Goal: Transaction & Acquisition: Purchase product/service

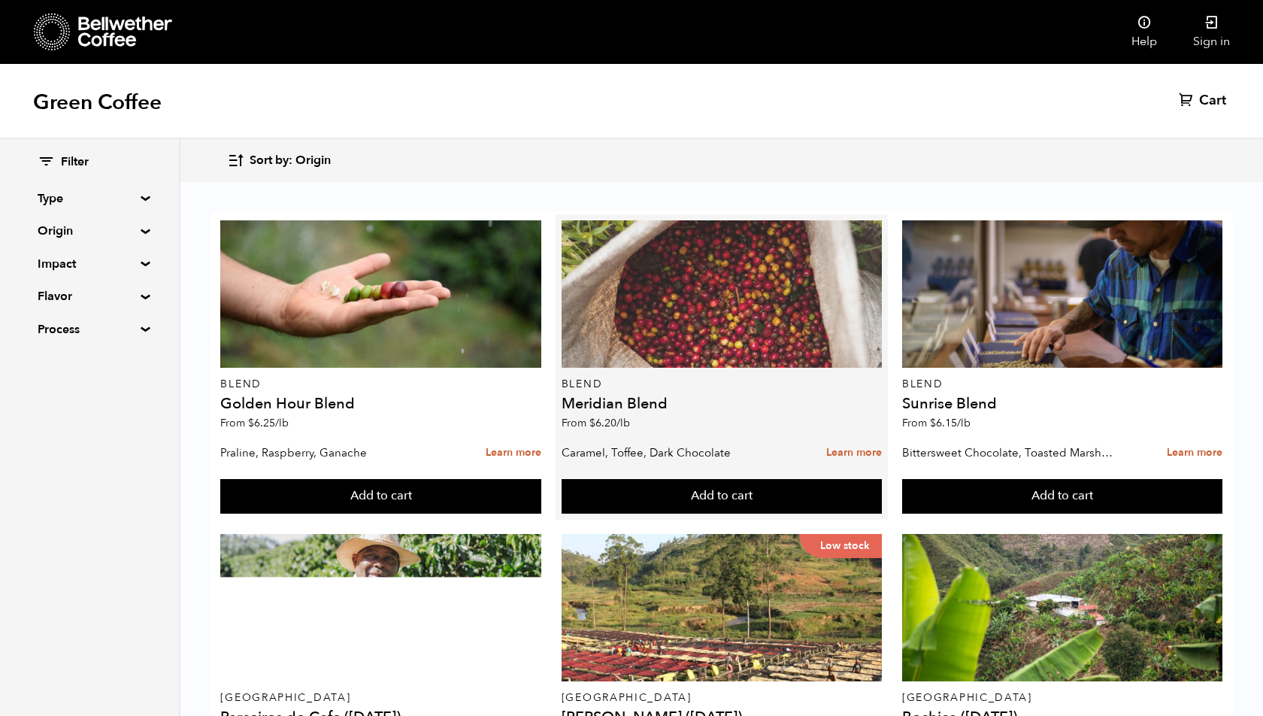
click at [644, 339] on div at bounding box center [722, 293] width 320 height 147
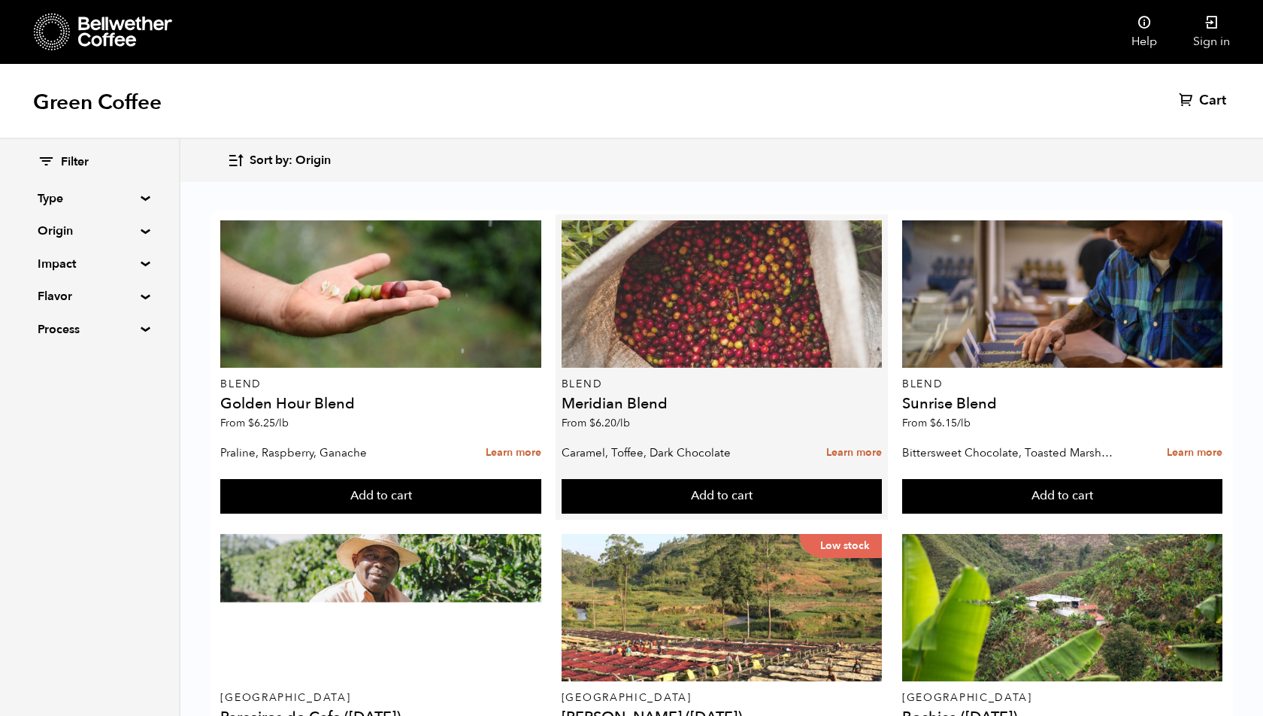
click at [699, 341] on div at bounding box center [722, 293] width 320 height 147
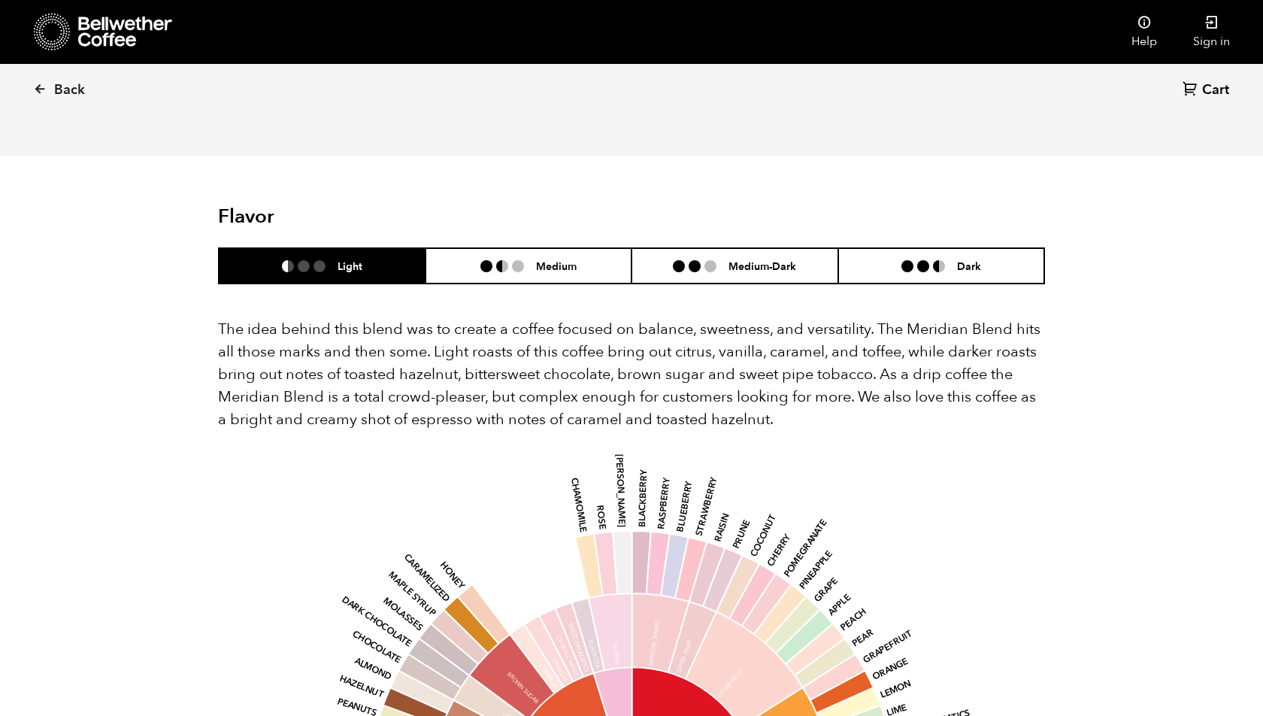
scroll to position [687, 0]
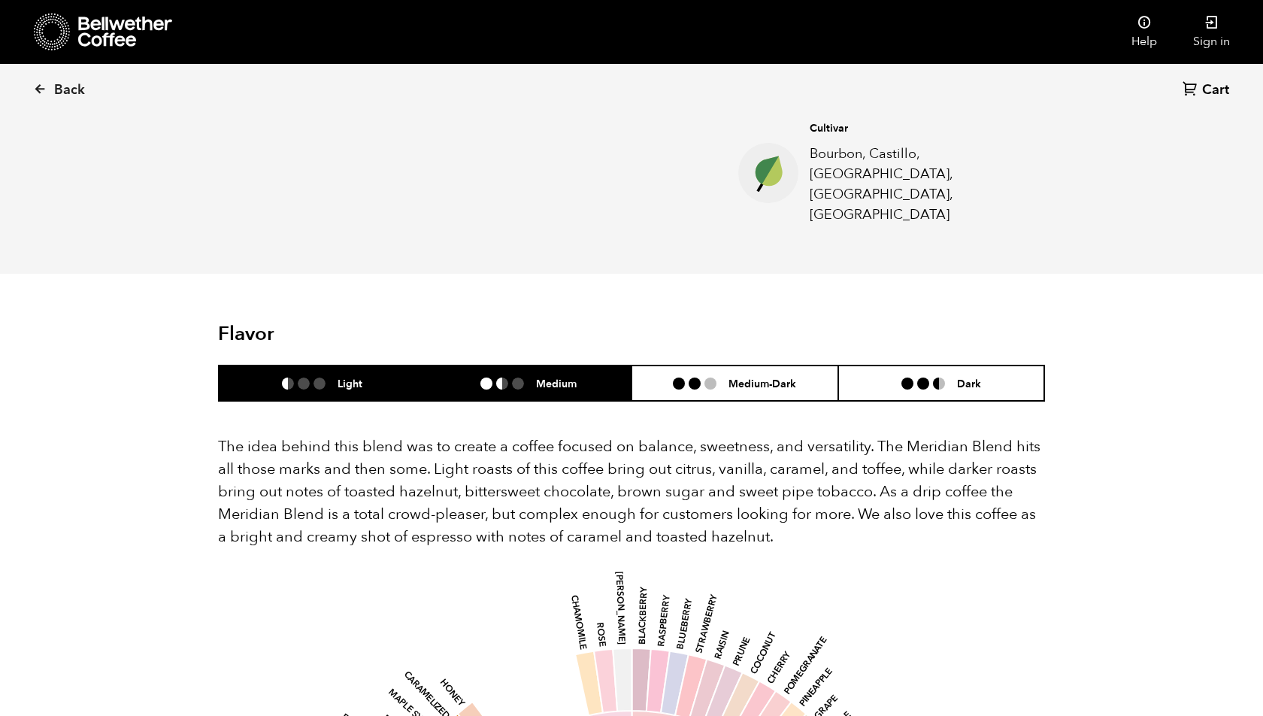
click at [604, 365] on li "Medium" at bounding box center [529, 382] width 207 height 35
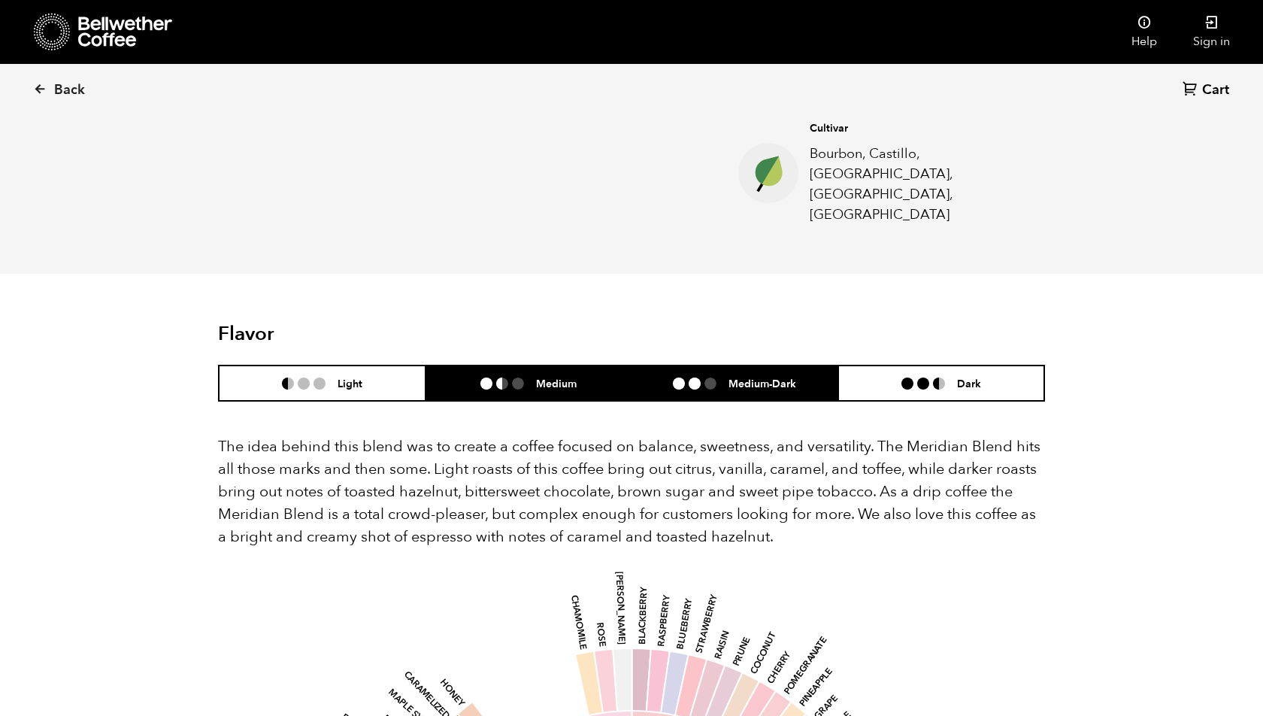
click at [695, 377] on li at bounding box center [695, 383] width 12 height 12
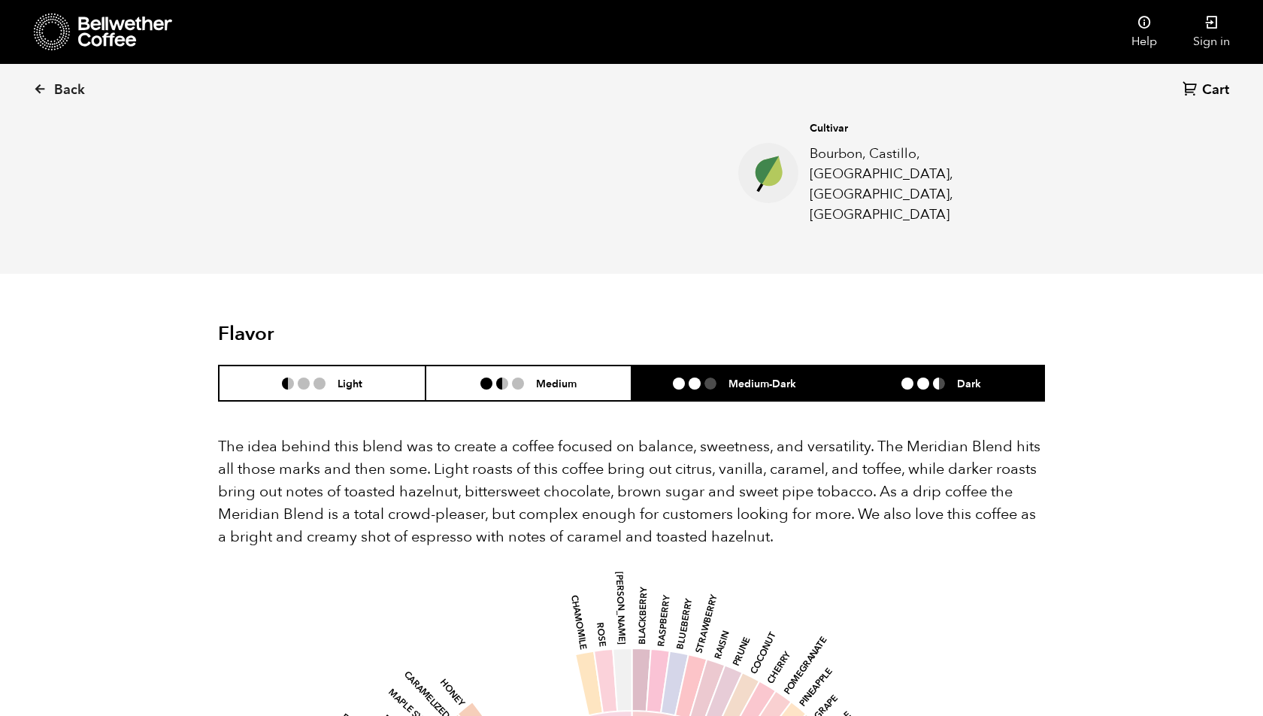
click at [874, 365] on li "Dark" at bounding box center [941, 382] width 207 height 35
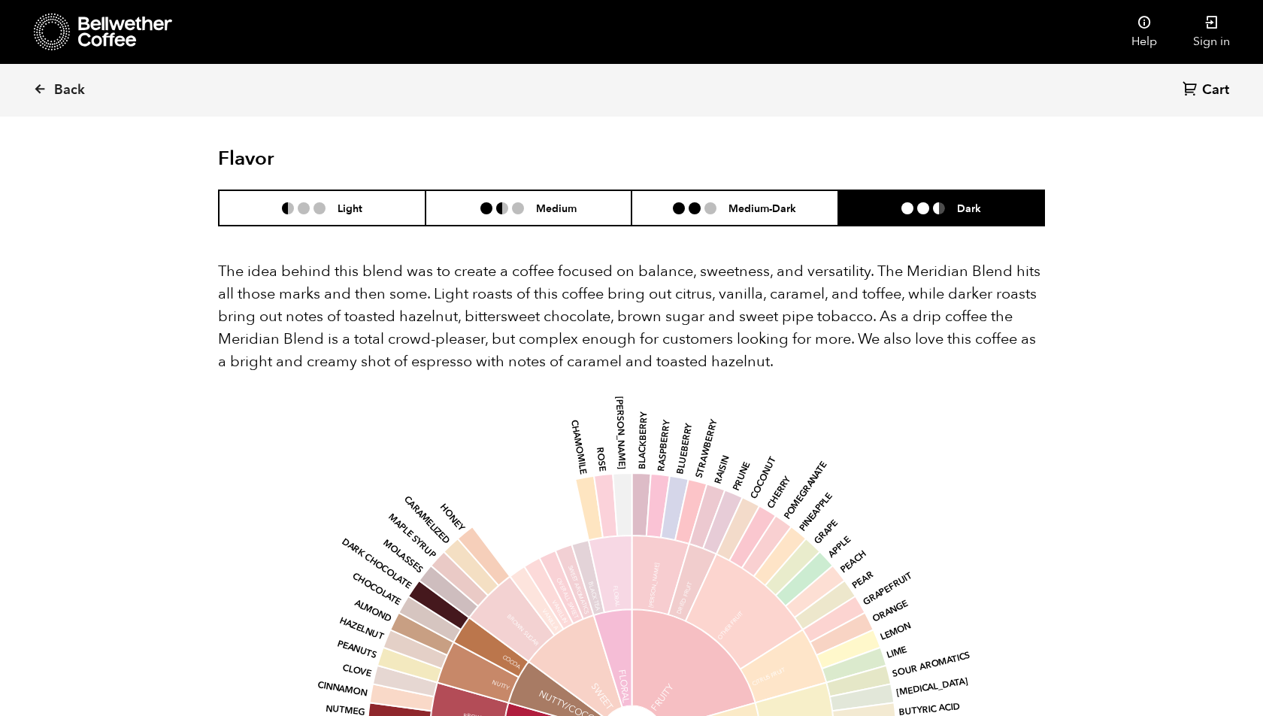
scroll to position [875, 0]
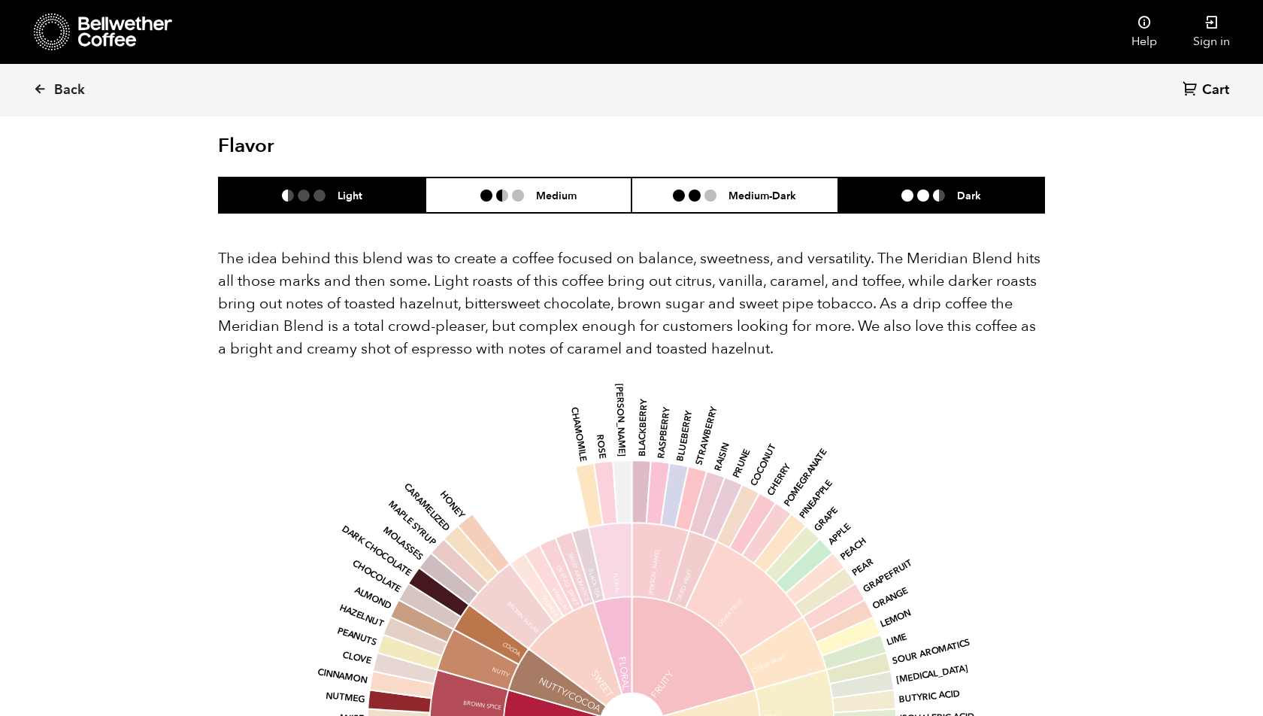
click at [386, 177] on li "Light" at bounding box center [322, 194] width 207 height 35
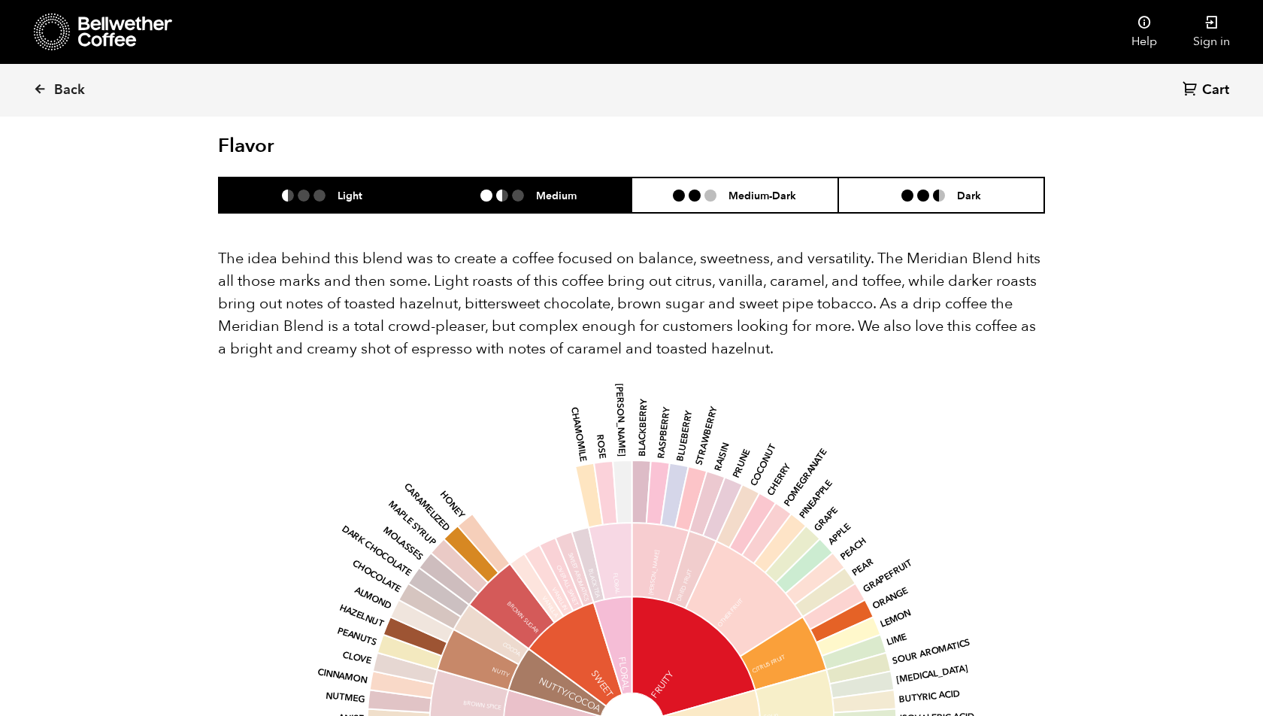
click at [496, 177] on li "Medium" at bounding box center [529, 194] width 207 height 35
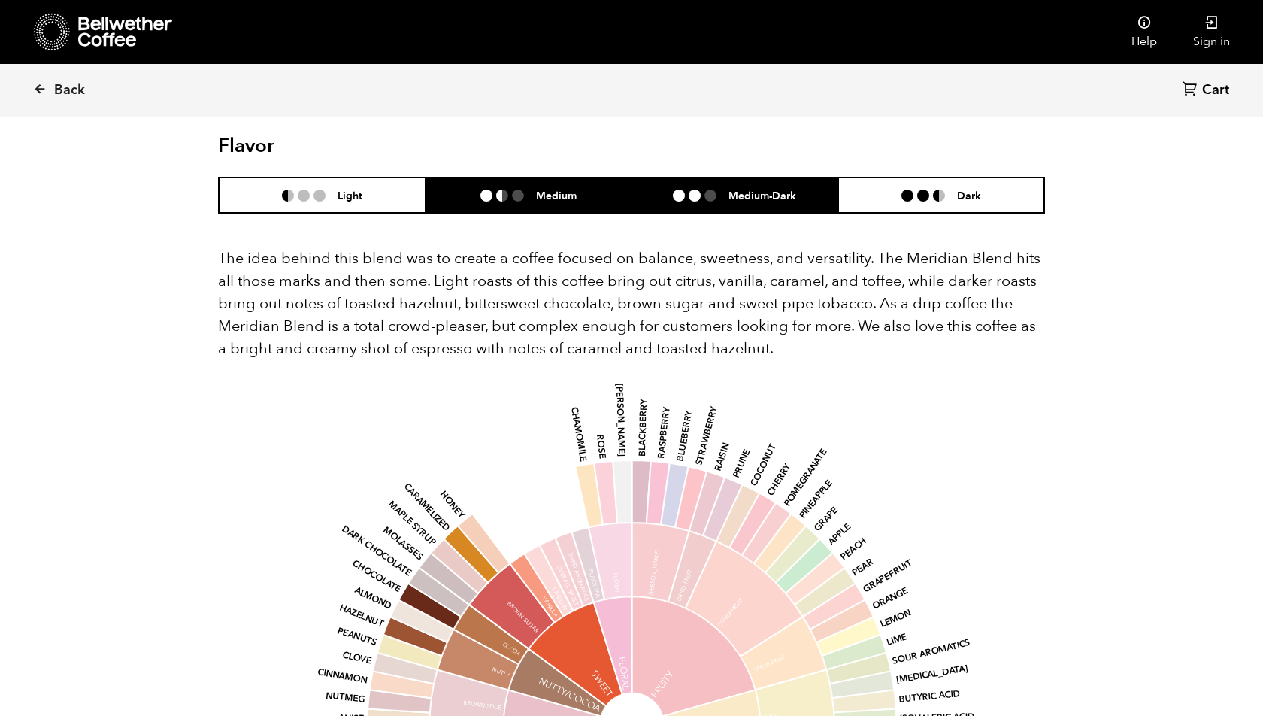
click at [645, 177] on li "Medium-Dark" at bounding box center [735, 194] width 207 height 35
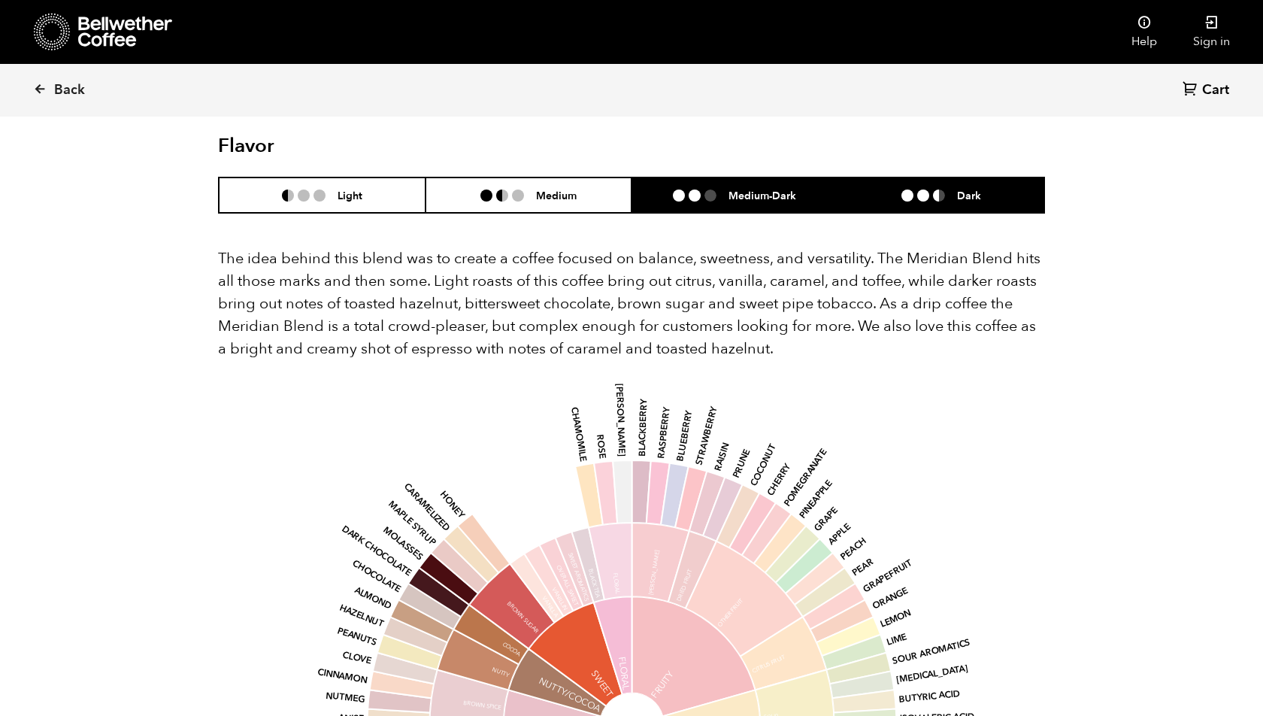
click at [912, 177] on li "Dark" at bounding box center [941, 194] width 207 height 35
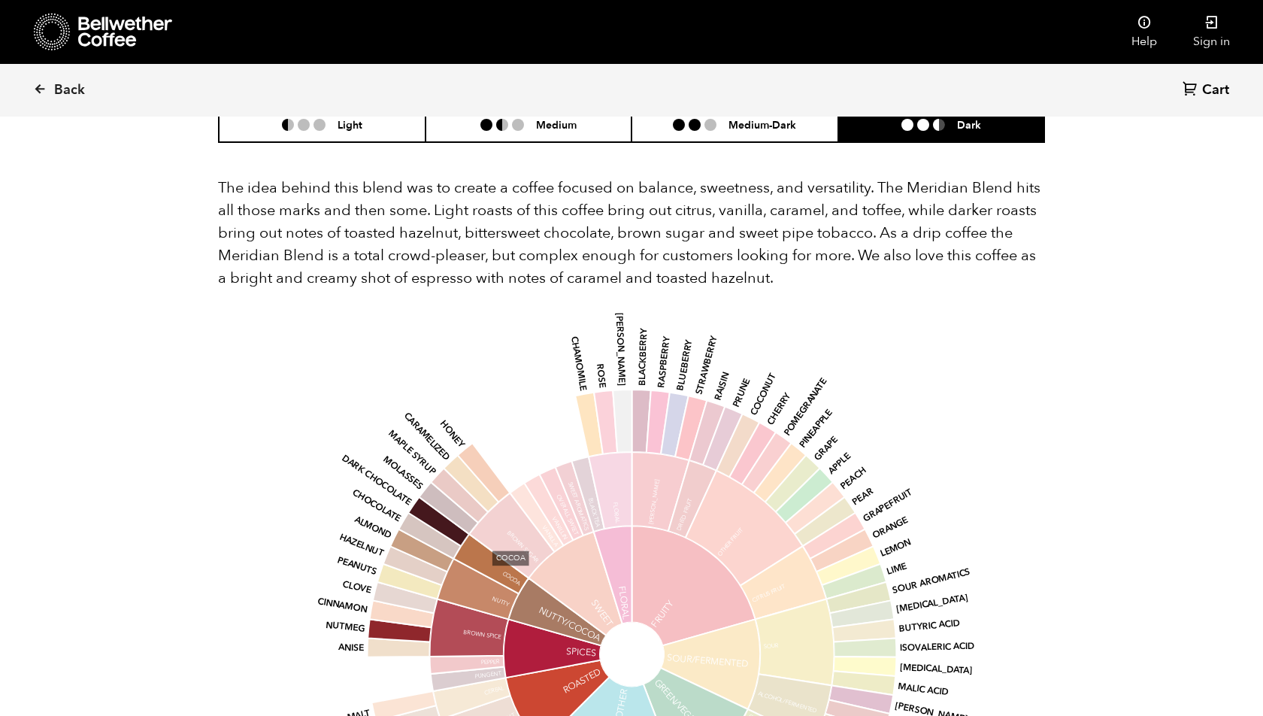
scroll to position [865, 0]
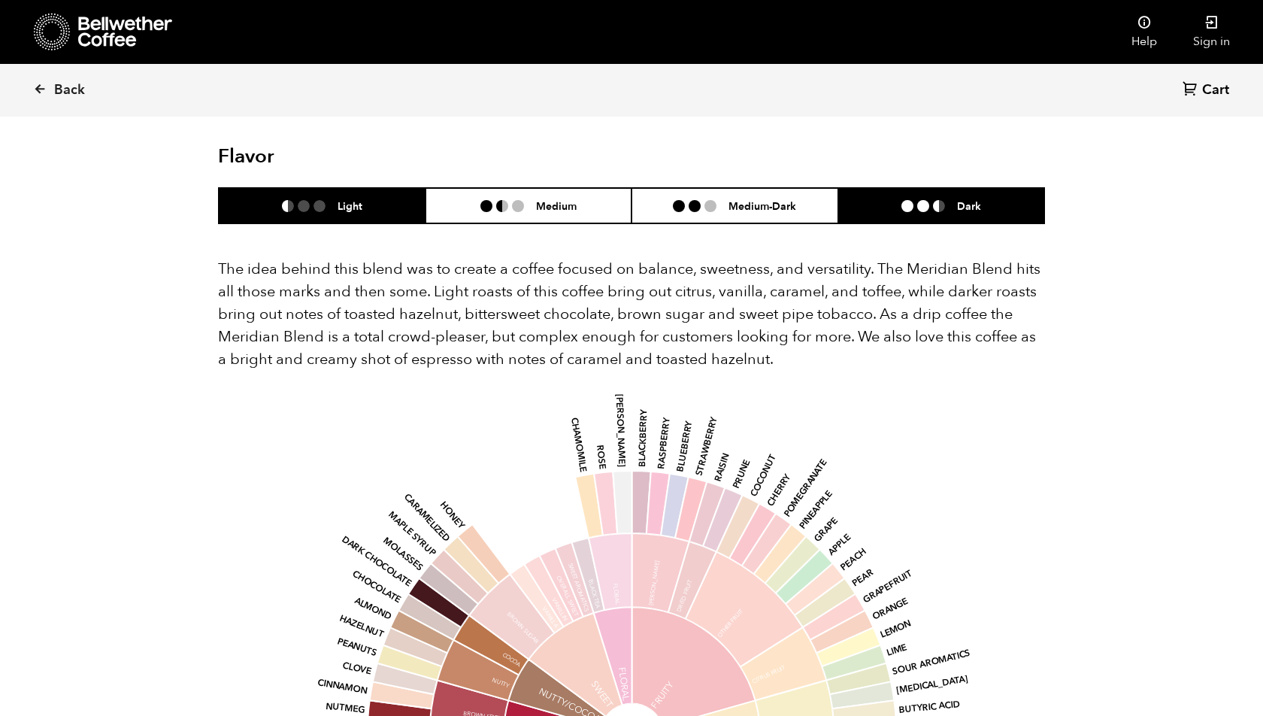
click at [350, 199] on h6 "Light" at bounding box center [350, 205] width 25 height 13
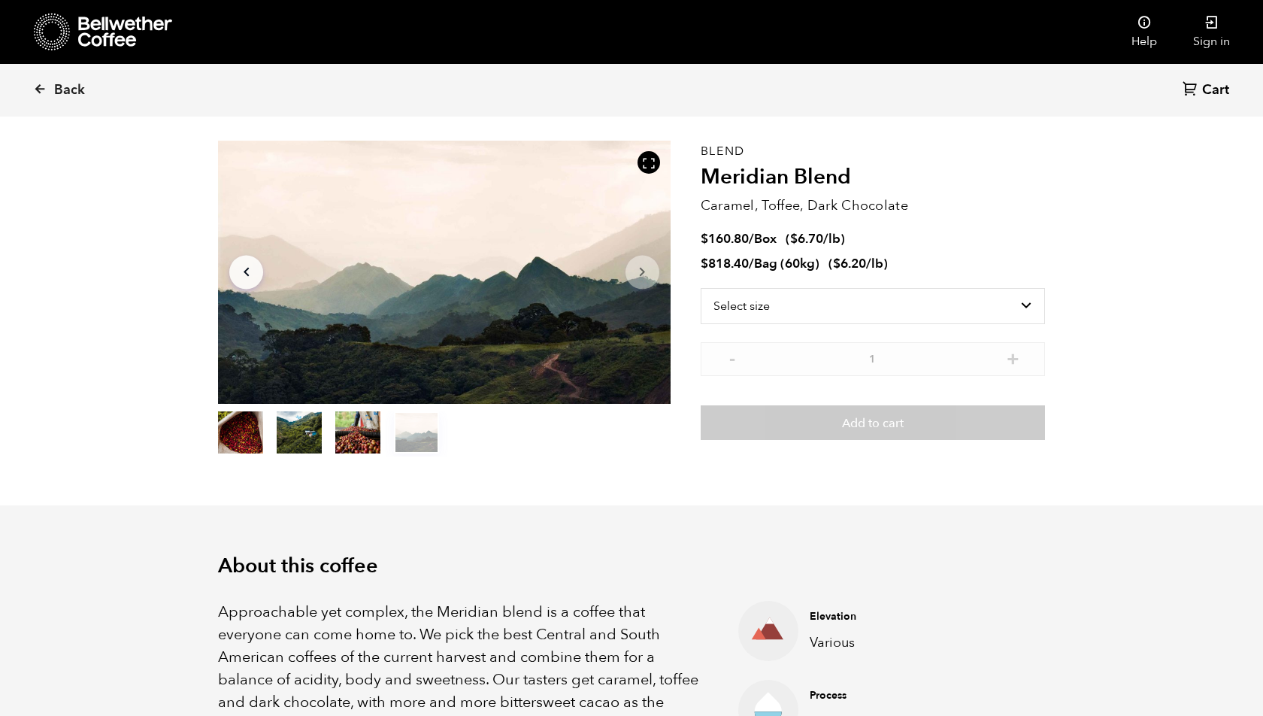
scroll to position [0, 0]
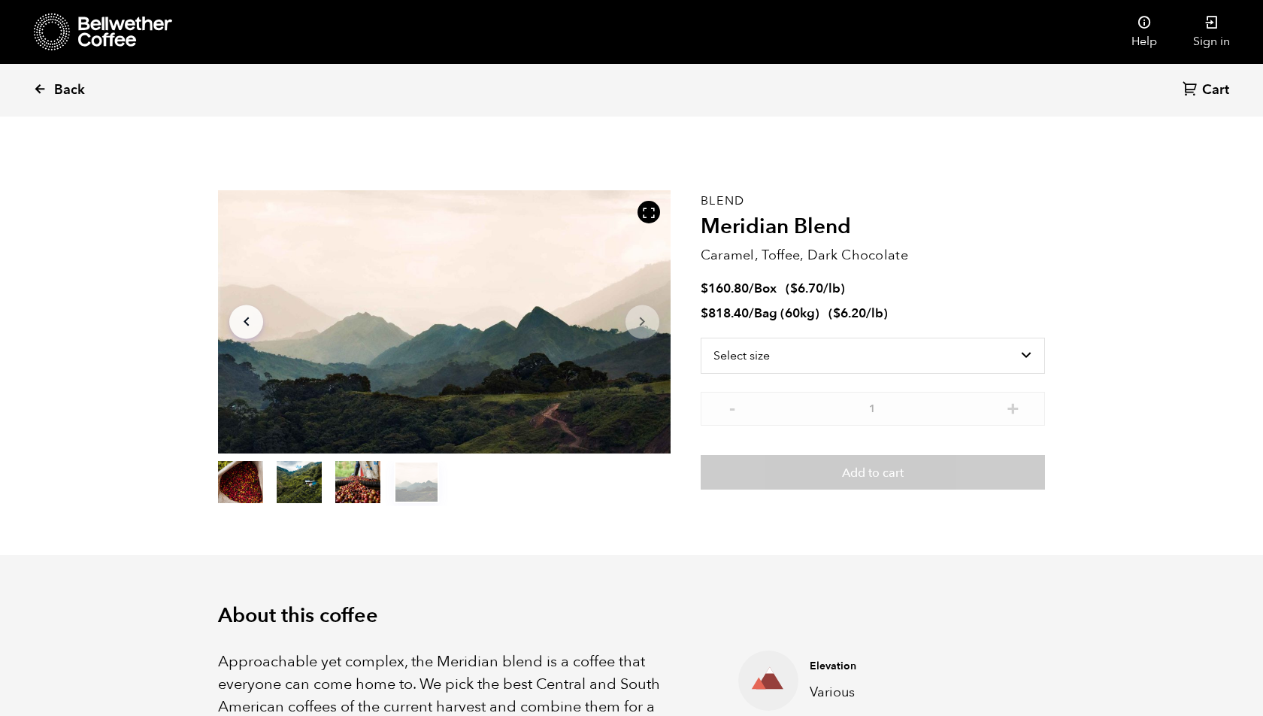
click at [61, 82] on span "Back" at bounding box center [69, 90] width 31 height 18
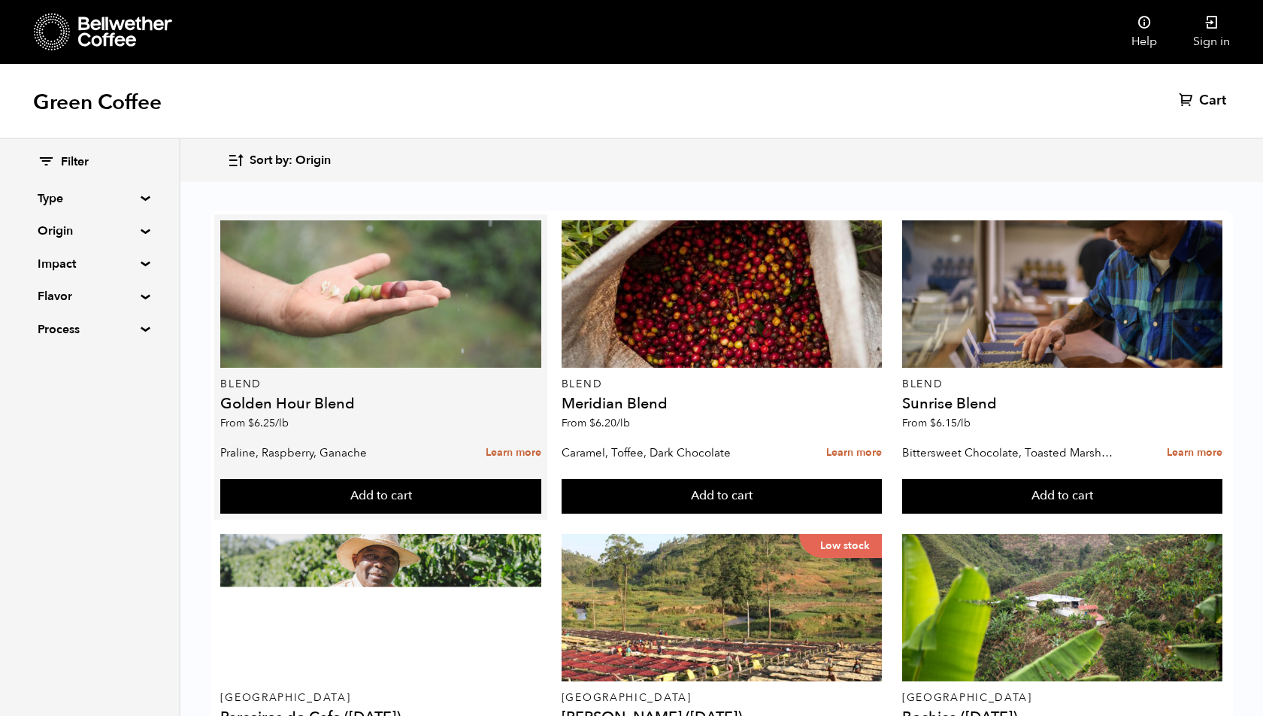
click at [320, 354] on div at bounding box center [380, 293] width 320 height 147
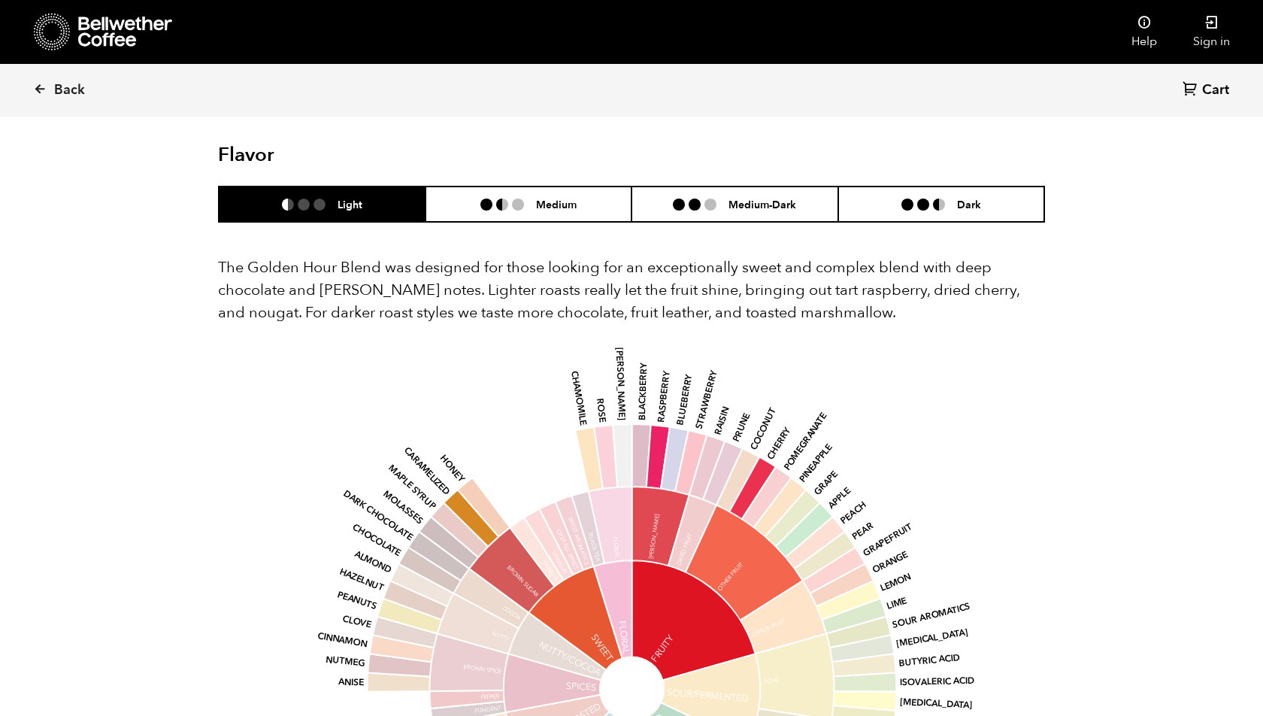
scroll to position [824, 0]
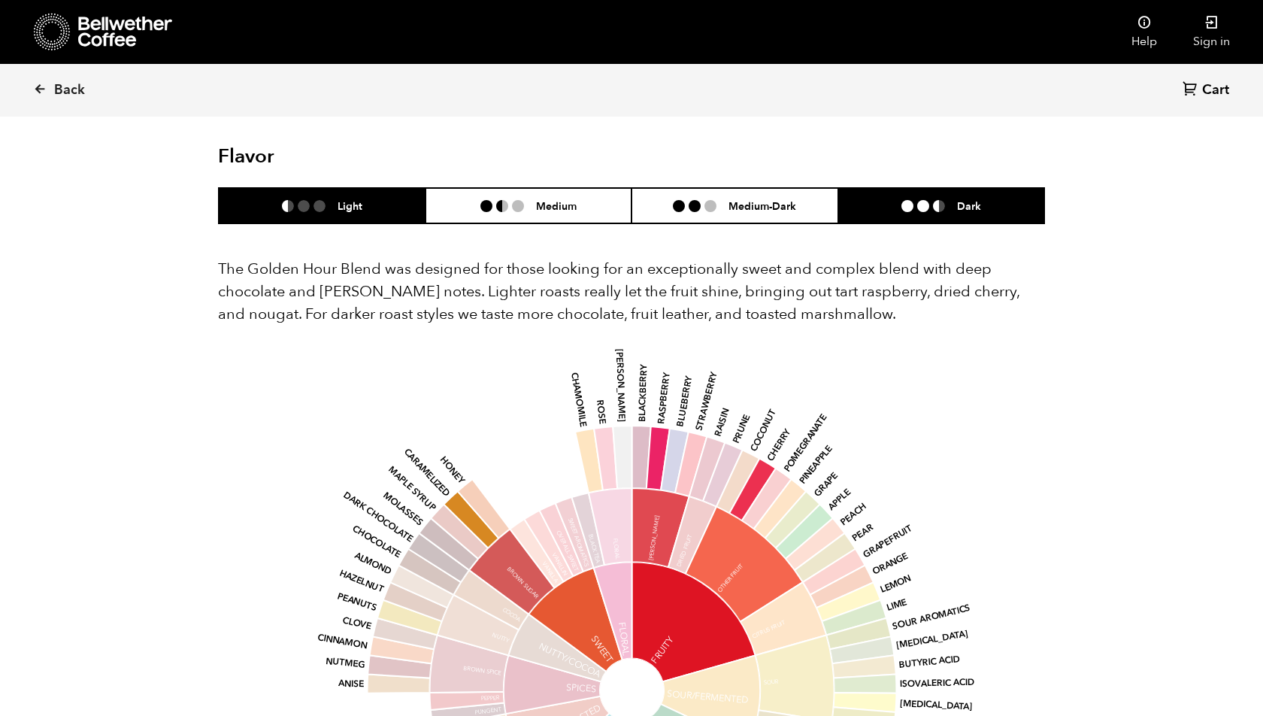
click at [922, 202] on li at bounding box center [923, 206] width 12 height 12
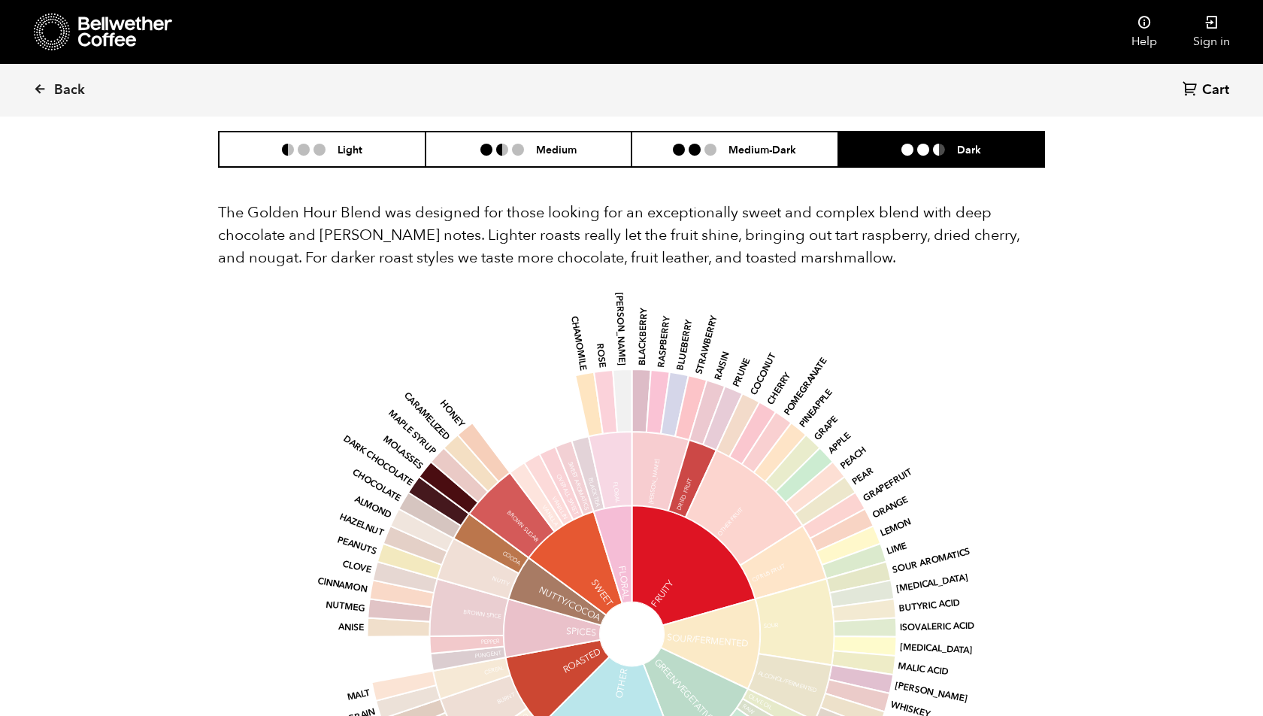
scroll to position [846, 0]
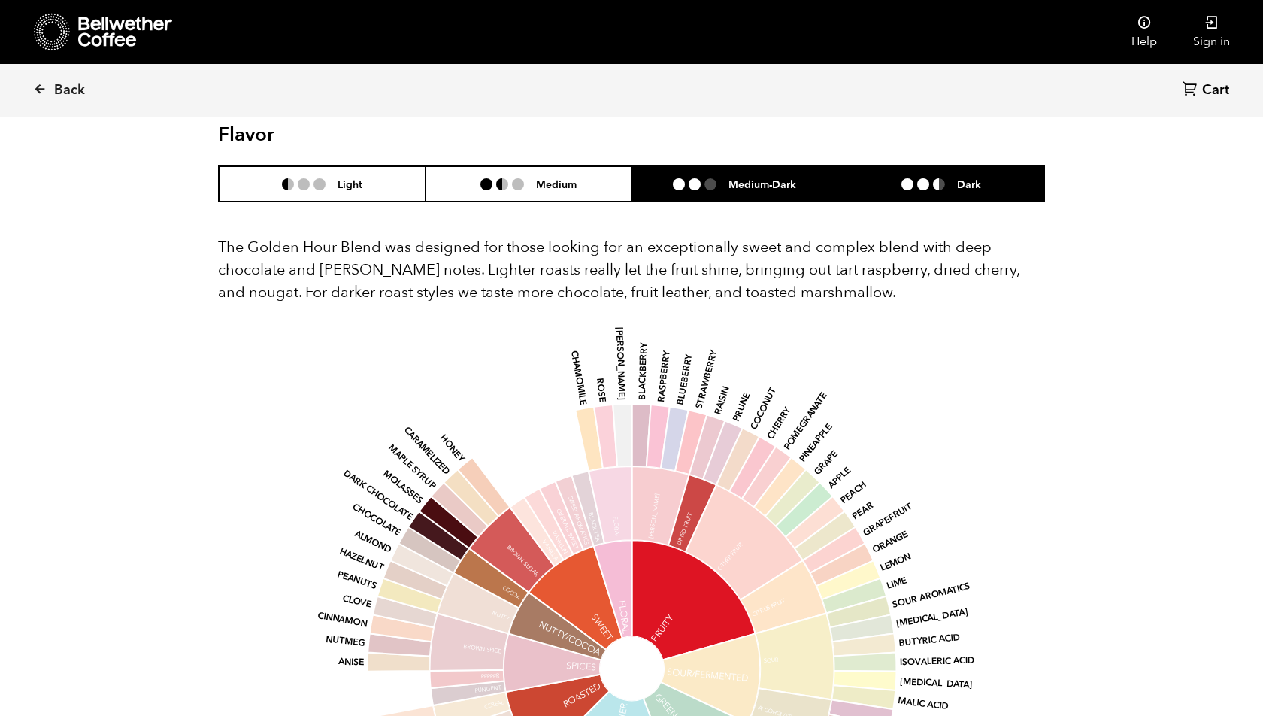
click at [763, 172] on li "Medium-Dark" at bounding box center [735, 183] width 207 height 35
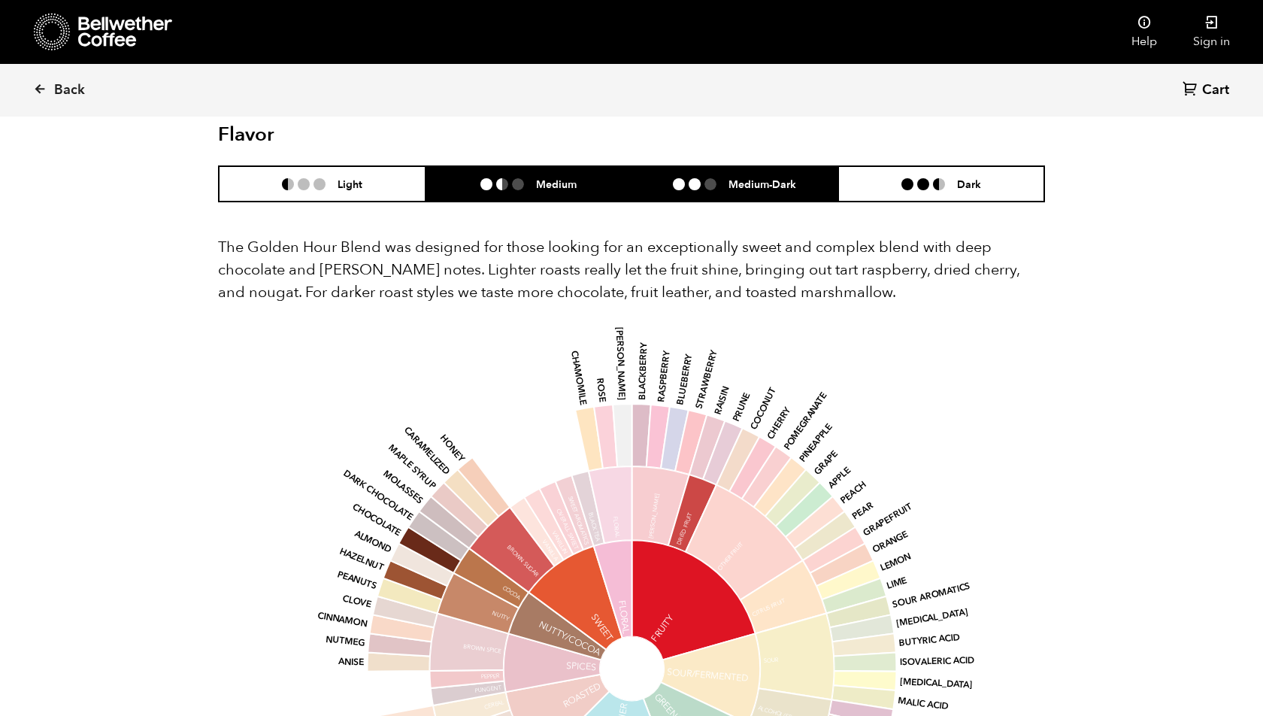
click at [602, 171] on li "Medium" at bounding box center [529, 183] width 207 height 35
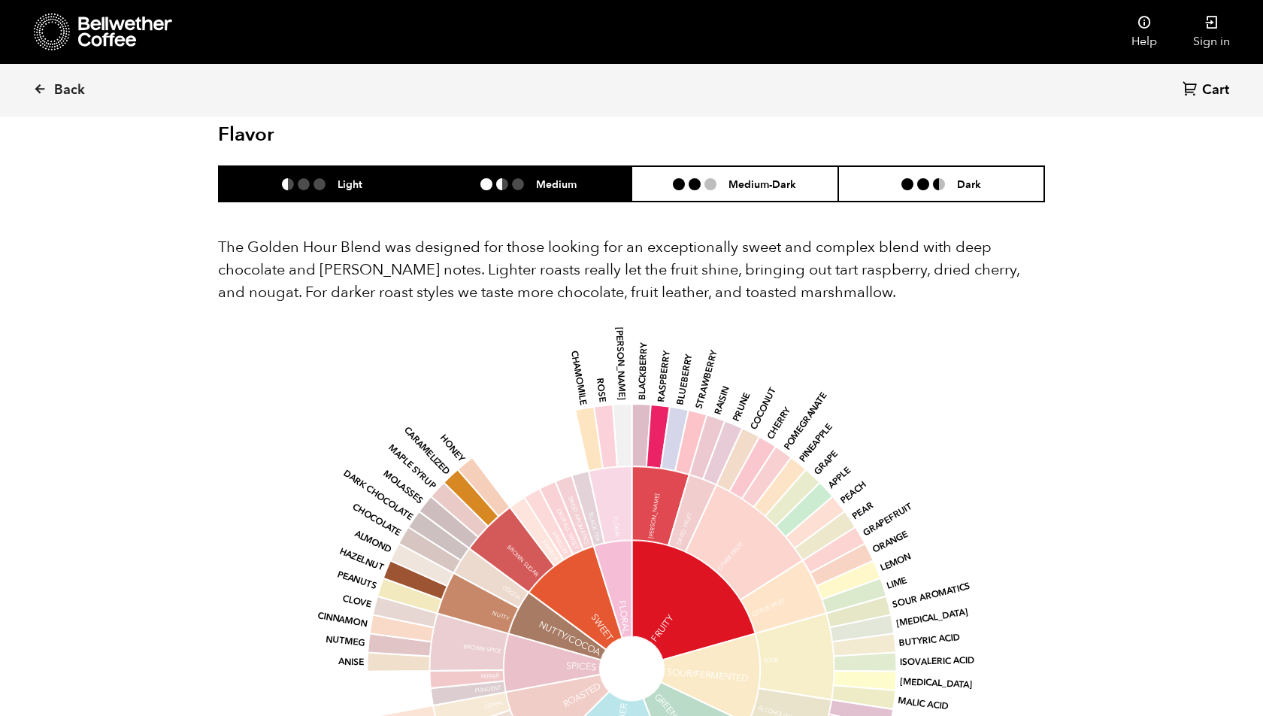
click at [383, 190] on li "Light" at bounding box center [322, 183] width 207 height 35
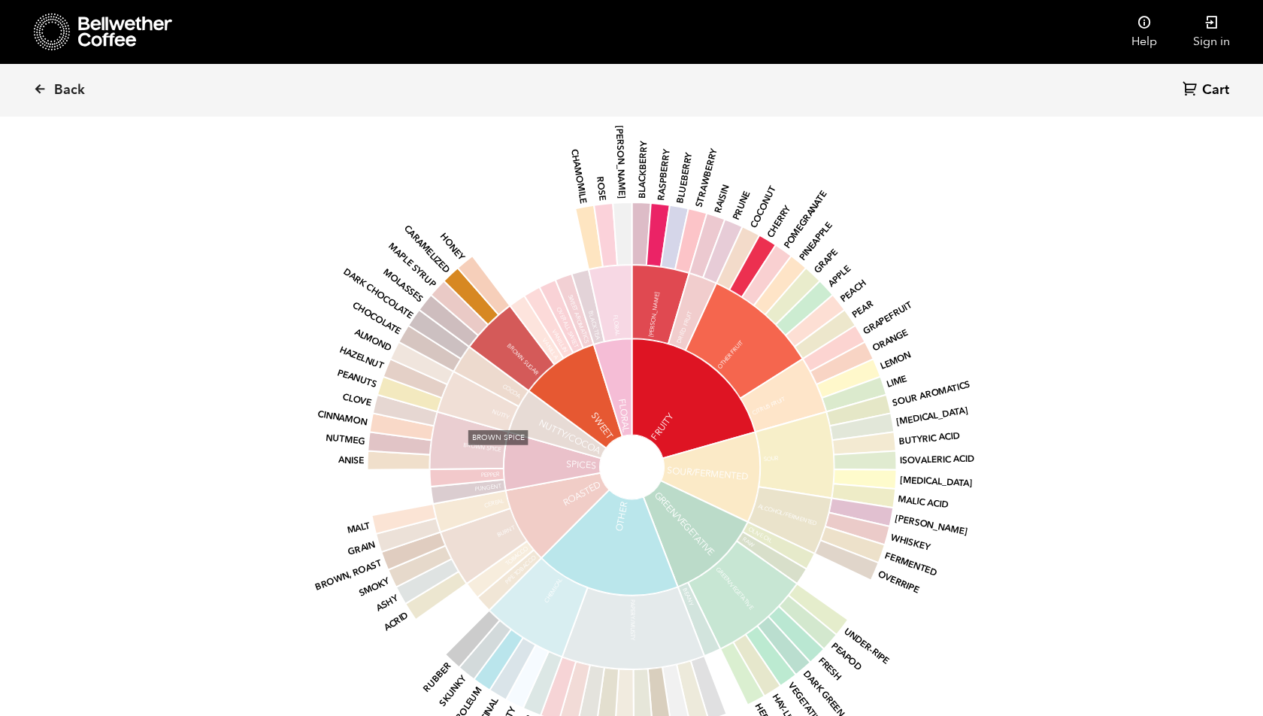
scroll to position [1053, 0]
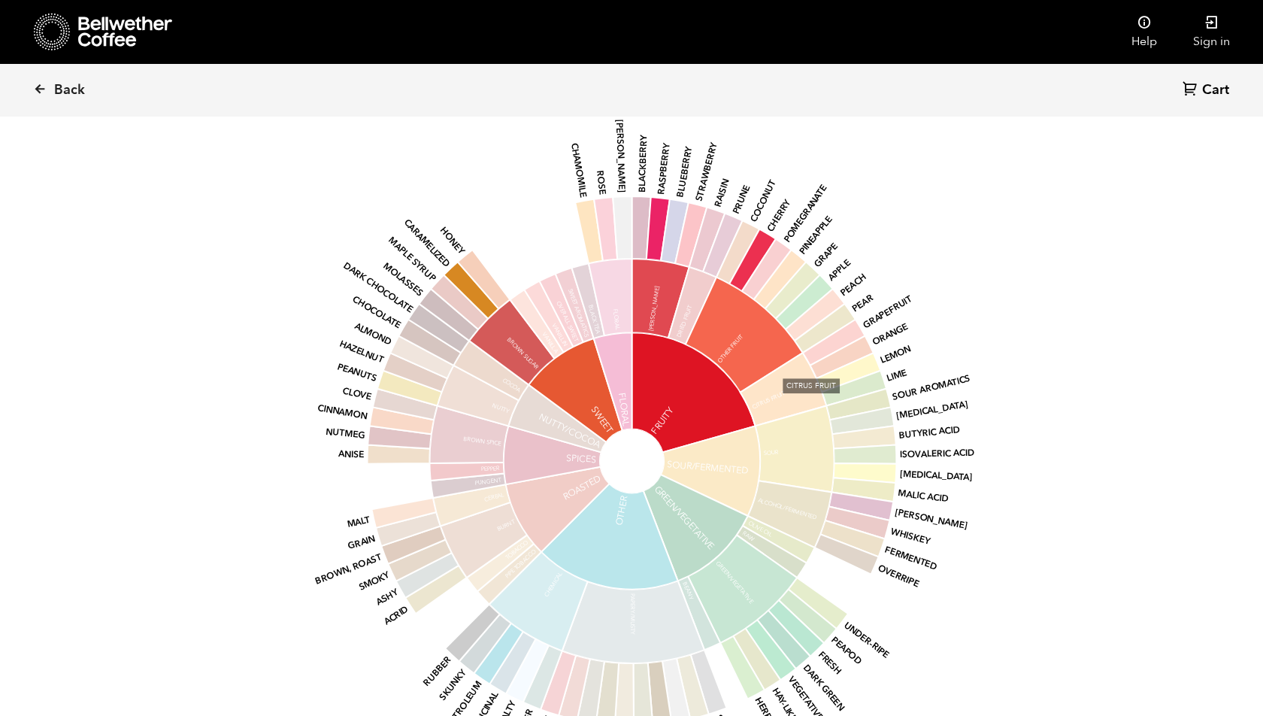
click at [773, 400] on icon at bounding box center [783, 389] width 86 height 73
click at [713, 283] on icon at bounding box center [743, 334] width 117 height 115
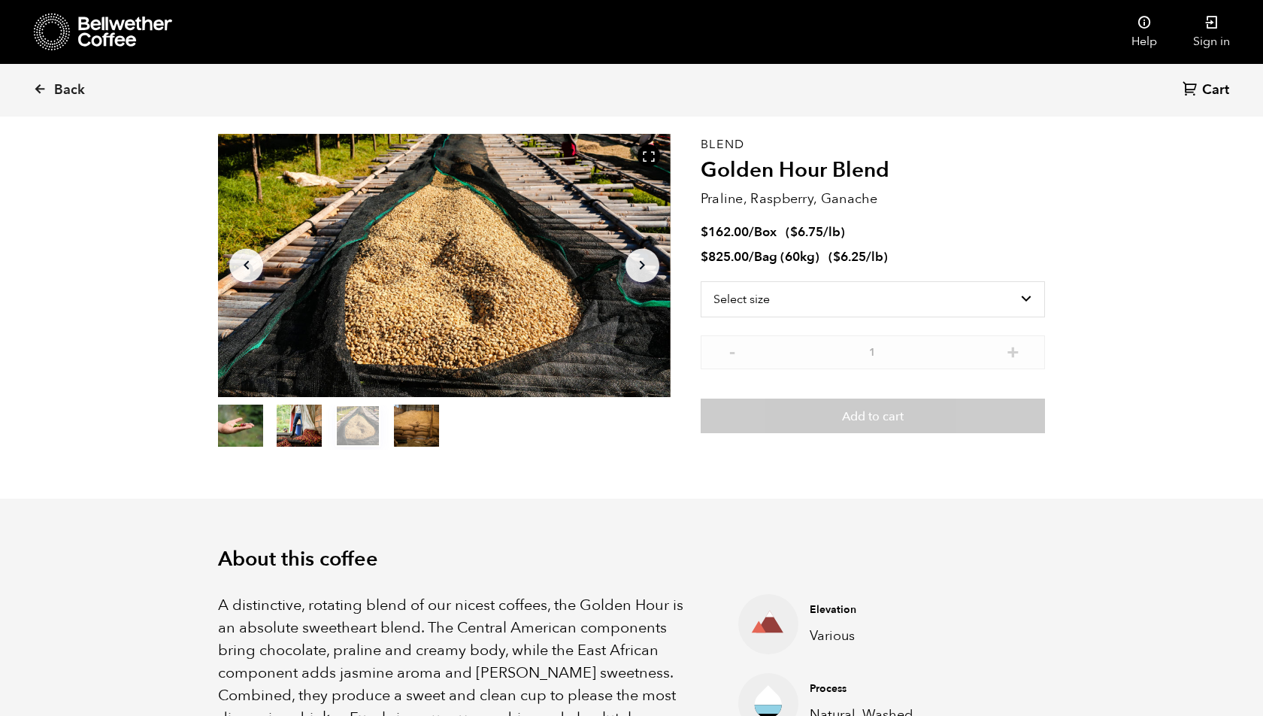
scroll to position [0, 0]
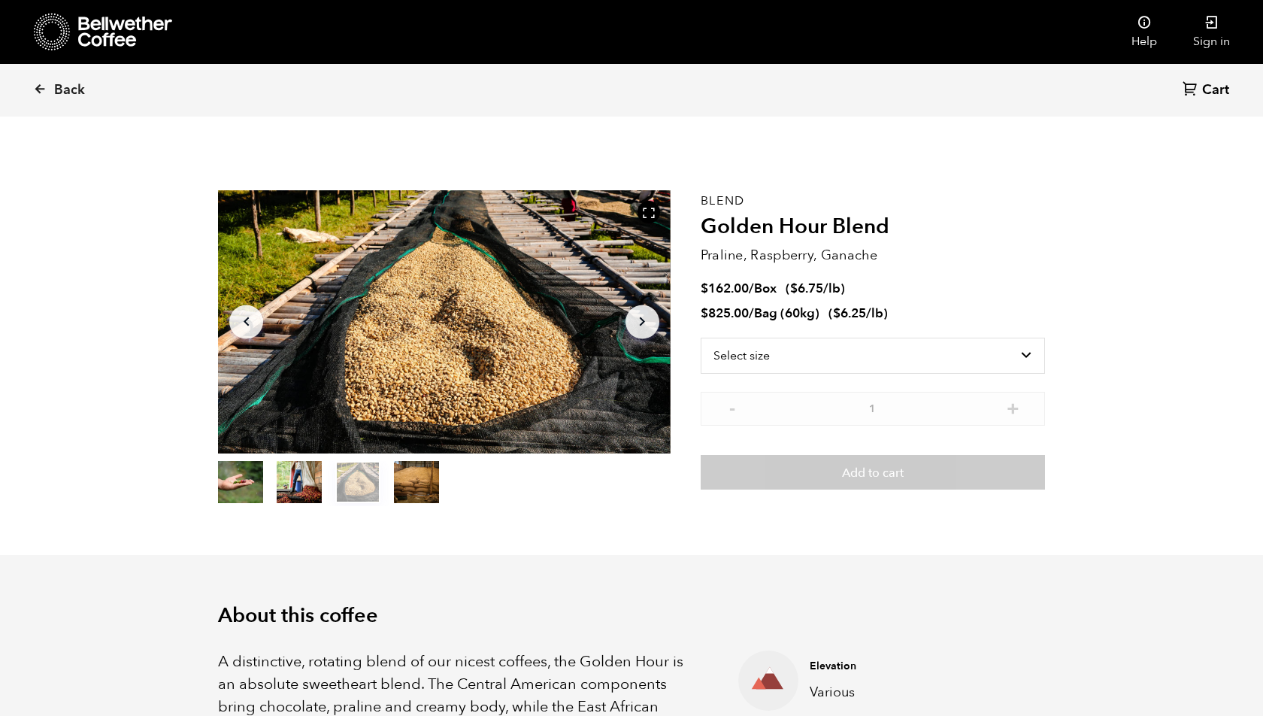
drag, startPoint x: 707, startPoint y: 227, endPoint x: 1010, endPoint y: 205, distance: 304.5
click at [1009, 205] on div "Blend Golden Hour Blend Praline, Raspberry, Ganache $ 162.00 / Box ( $ 6.75 /lb…" at bounding box center [873, 348] width 344 height 316
drag, startPoint x: 931, startPoint y: 227, endPoint x: 703, endPoint y: 224, distance: 227.8
click at [703, 224] on h2 "Golden Hour Blend" at bounding box center [873, 227] width 344 height 26
click at [990, 251] on p "Praline, Raspberry, Ganache" at bounding box center [873, 255] width 344 height 20
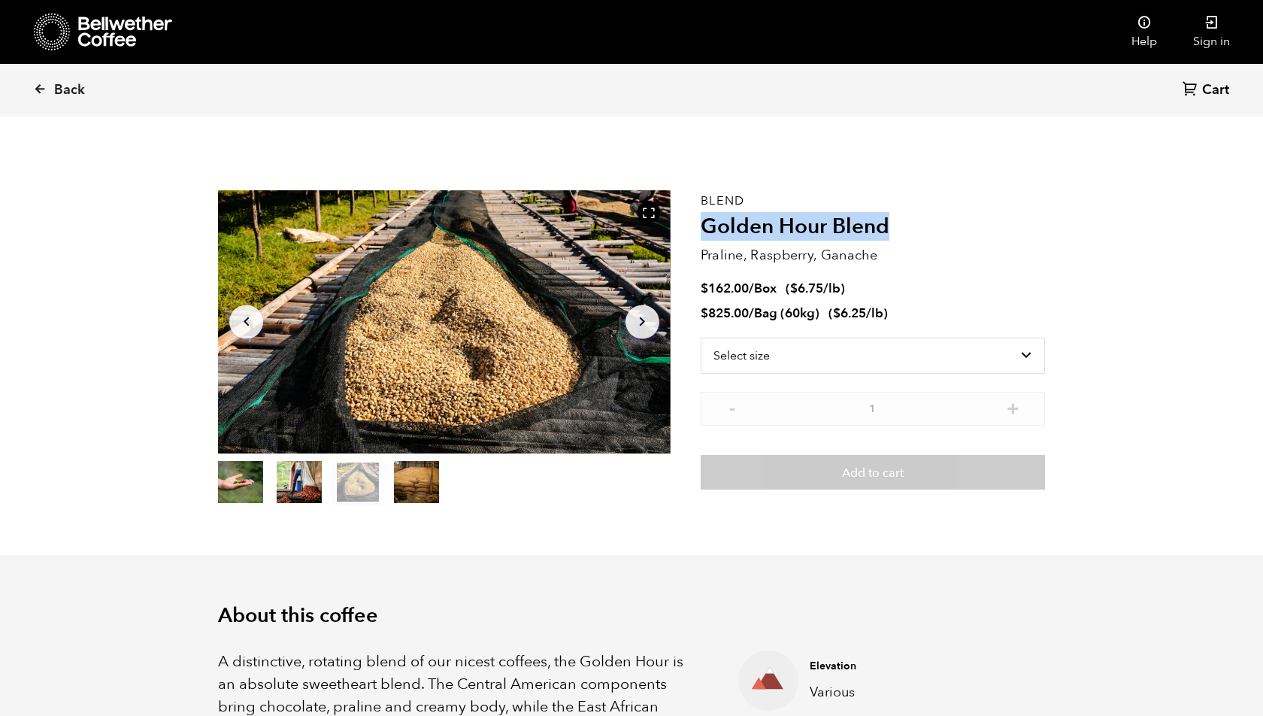
drag, startPoint x: 913, startPoint y: 228, endPoint x: 705, endPoint y: 230, distance: 207.5
click at [704, 230] on h2 "Golden Hour Blend" at bounding box center [873, 227] width 344 height 26
copy h2 "Golden Hour Blend"
drag, startPoint x: 755, startPoint y: 203, endPoint x: 710, endPoint y: 203, distance: 45.1
click at [710, 203] on div "Blend Golden Hour Blend Praline, Raspberry, Ganache $ 162.00 / Box ( $ 6.75 /lb…" at bounding box center [873, 348] width 344 height 316
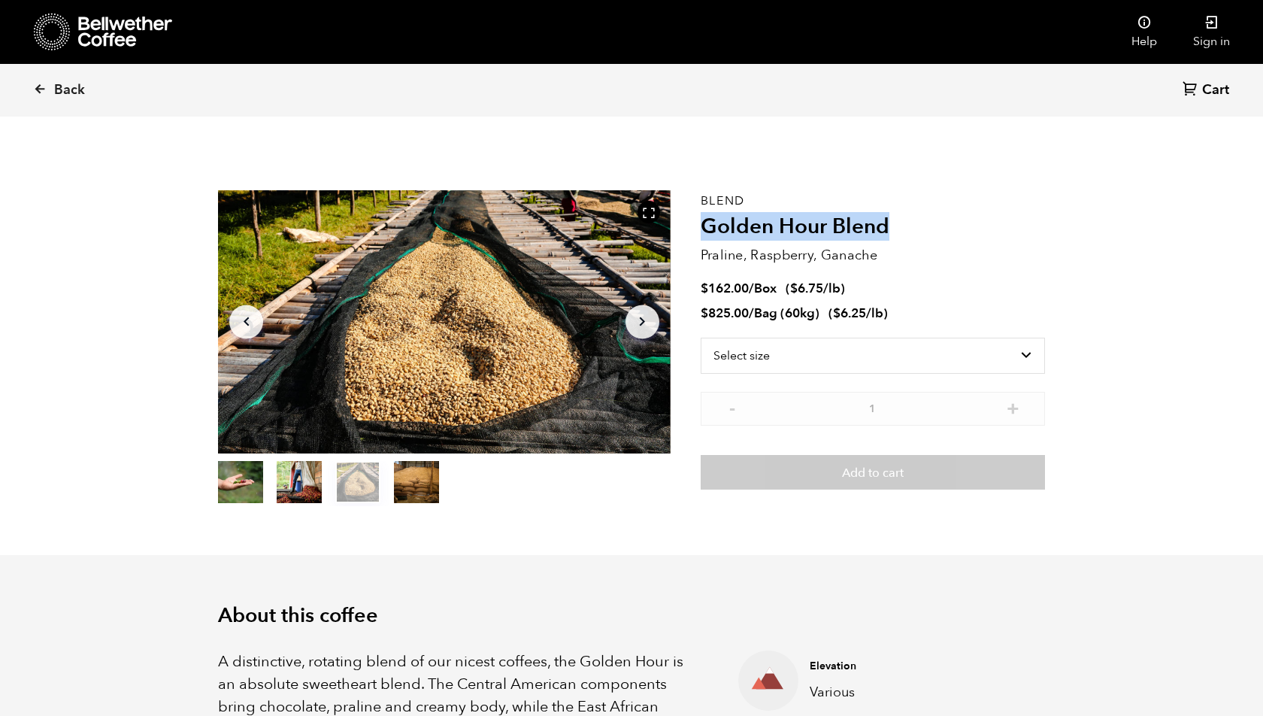
click at [872, 201] on div "Blend Golden Hour Blend Praline, Raspberry, Ganache $ 162.00 / Box ( $ 6.75 /lb…" at bounding box center [873, 348] width 344 height 316
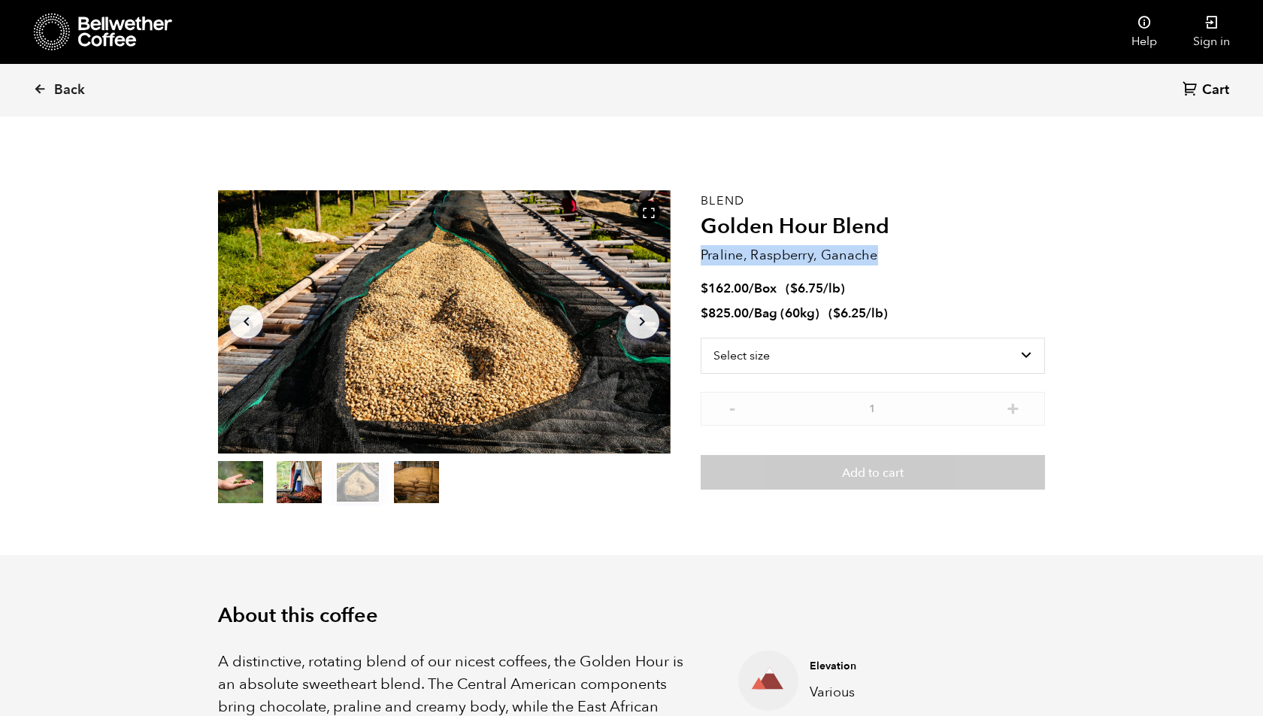
drag, startPoint x: 892, startPoint y: 253, endPoint x: 703, endPoint y: 250, distance: 189.5
click at [703, 250] on p "Praline, Raspberry, Ganache" at bounding box center [873, 255] width 344 height 20
copy p "Praline, Raspberry, Ganache"
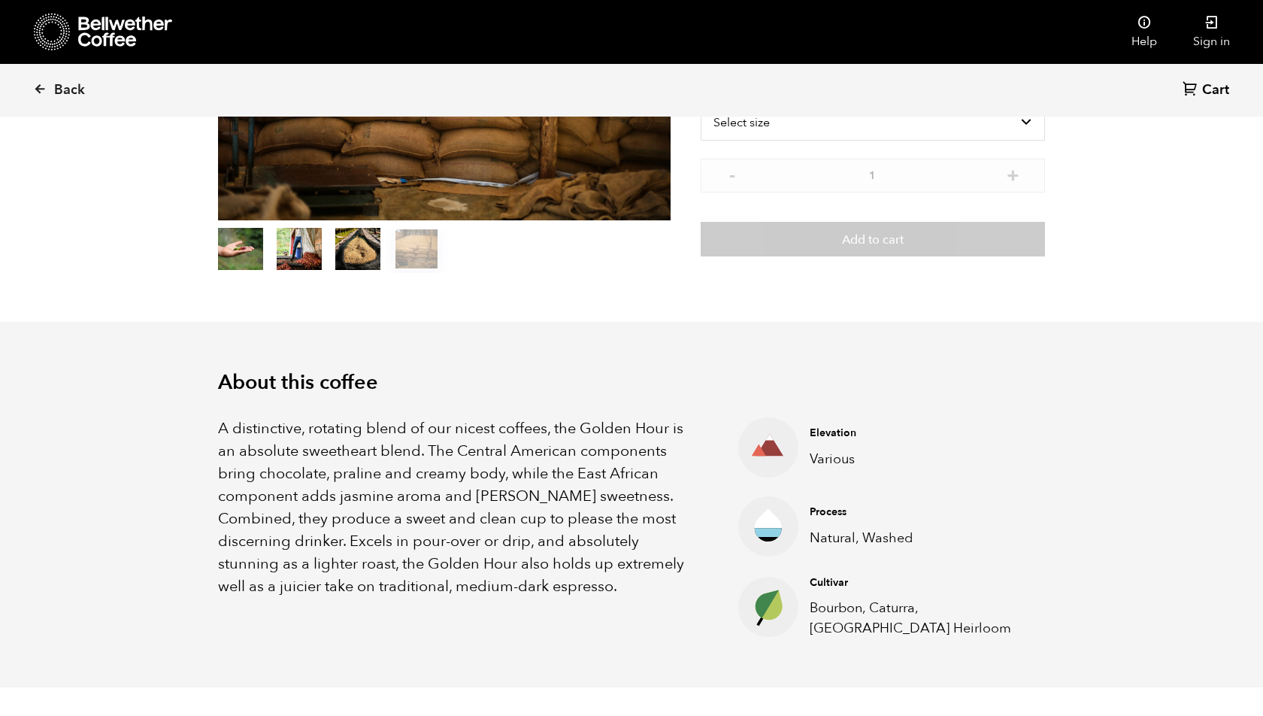
scroll to position [264, 0]
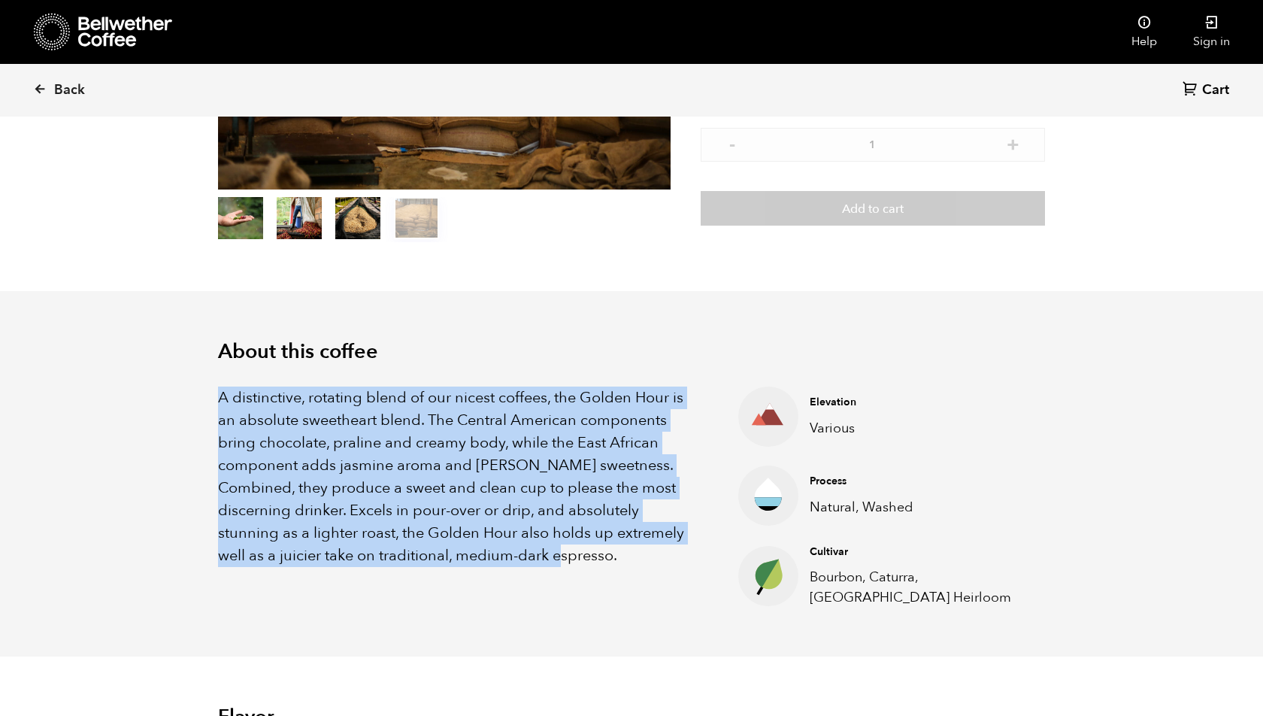
drag, startPoint x: 217, startPoint y: 392, endPoint x: 540, endPoint y: 550, distance: 360.1
click at [540, 550] on div "About this coffee A distinctive, rotating blend of our nicest coffees, the Gold…" at bounding box center [631, 474] width 902 height 366
copy p "A distinctive, rotating blend of our nicest coffees, the Golden Hour is an abso…"
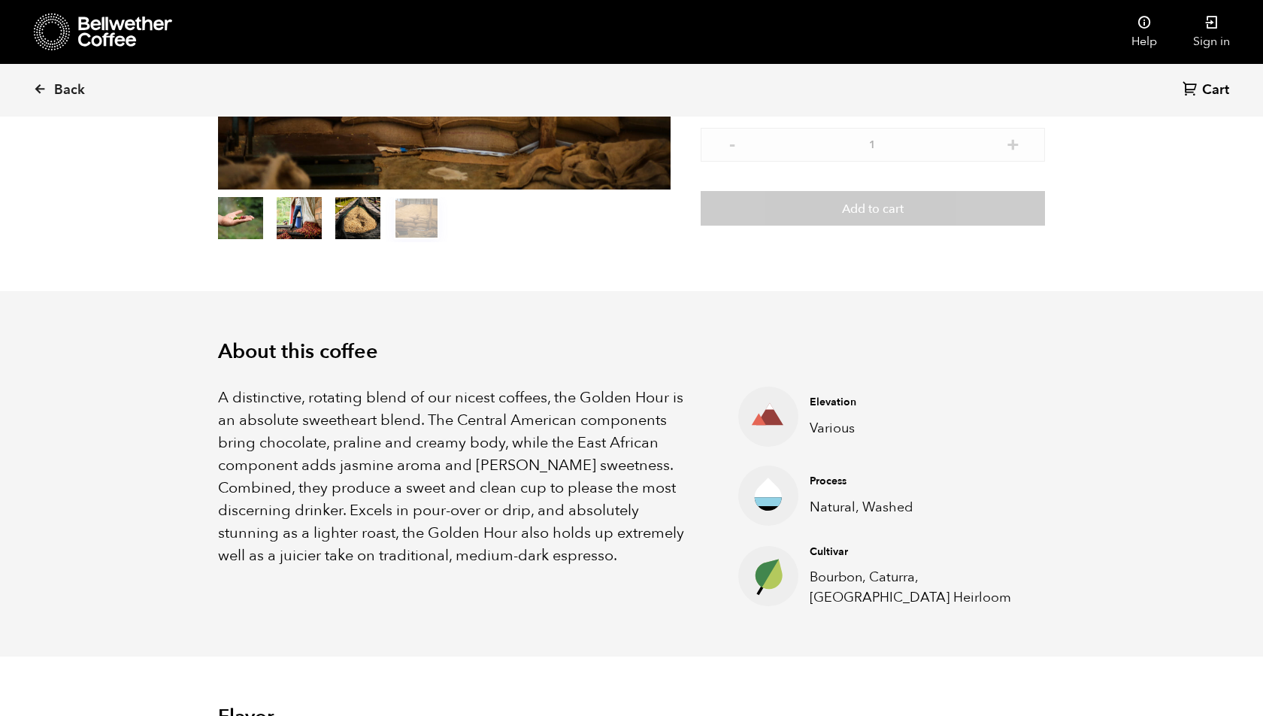
click at [903, 453] on ul "Elevation Various Process Natural, Washed Cultivar Bourbon, [GEOGRAPHIC_DATA], …" at bounding box center [873, 496] width 344 height 221
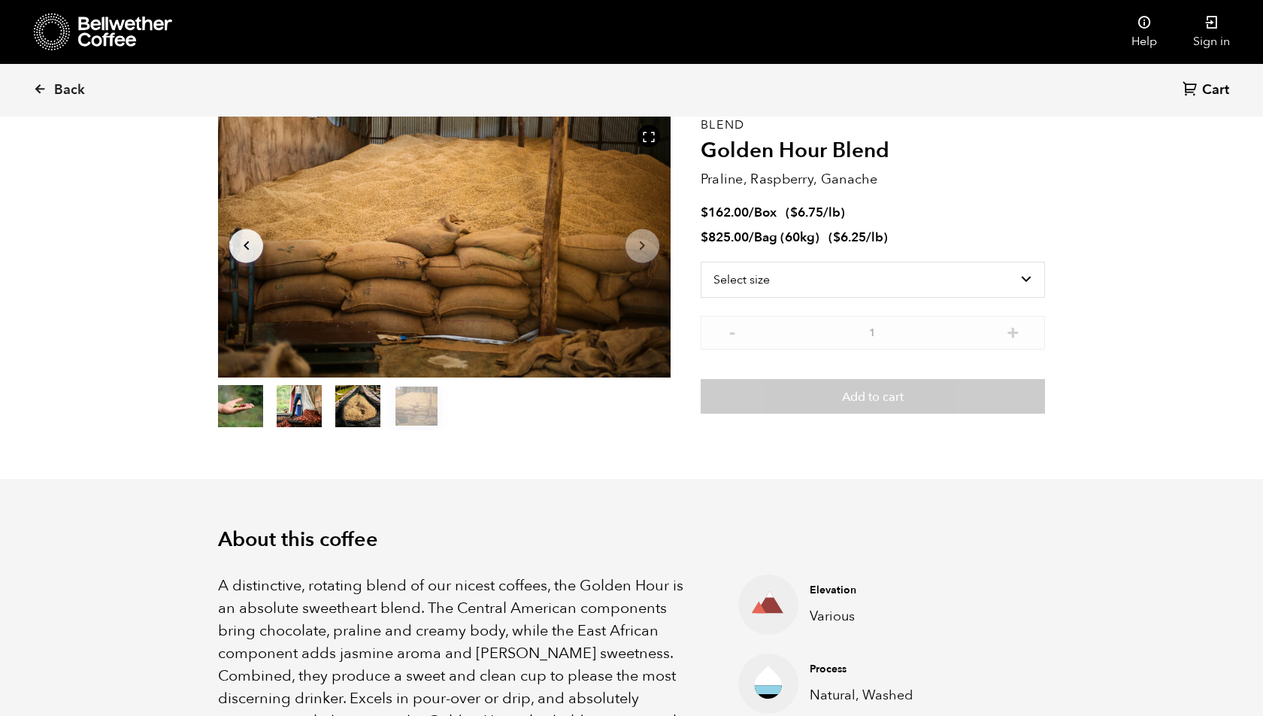
scroll to position [63, 0]
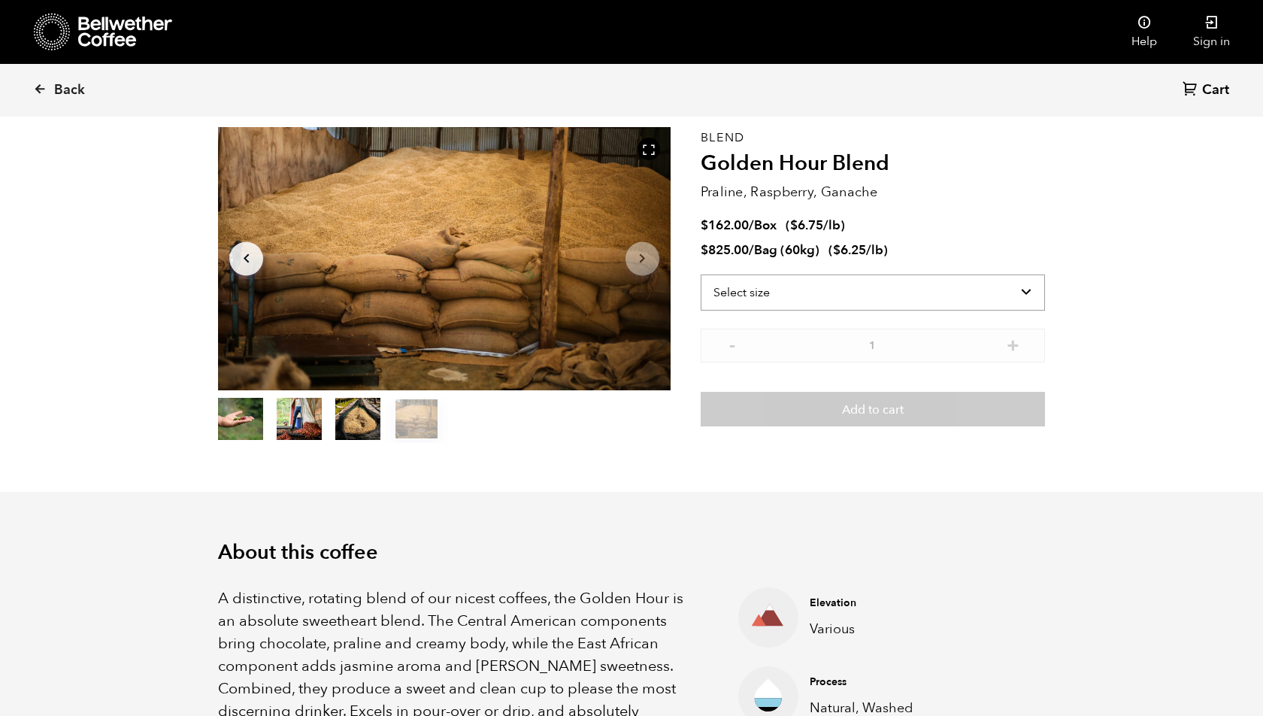
click at [1029, 283] on select "Select size Bag (60kg) (132 lbs) Box (24 lbs)" at bounding box center [873, 292] width 344 height 36
click at [889, 283] on select "Select size Bag (60kg) (132 lbs) Box (24 lbs)" at bounding box center [873, 292] width 344 height 36
click at [845, 298] on select "Select size Bag (60kg) (132 lbs) Box (24 lbs)" at bounding box center [873, 292] width 344 height 36
click at [762, 284] on select "Select size Bag (60kg) (132 lbs) Box (24 lbs)" at bounding box center [873, 292] width 344 height 36
click at [866, 289] on select "Select size Bag (60kg) (132 lbs) Box (24 lbs)" at bounding box center [873, 292] width 344 height 36
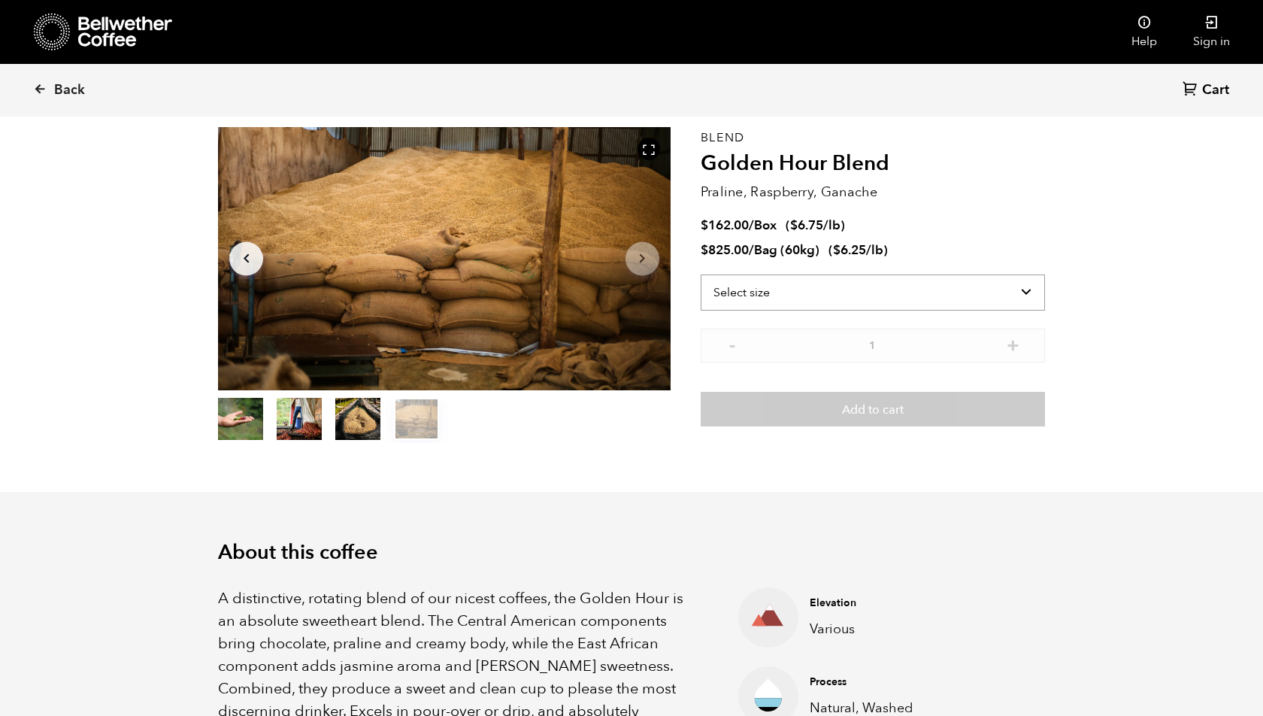
click at [934, 286] on select "Select size Bag (60kg) (132 lbs) Box (24 lbs)" at bounding box center [873, 292] width 344 height 36
select select "box"
click at [701, 274] on select "Select size Bag (60kg) (132 lbs) Box (24 lbs)" at bounding box center [873, 292] width 344 height 36
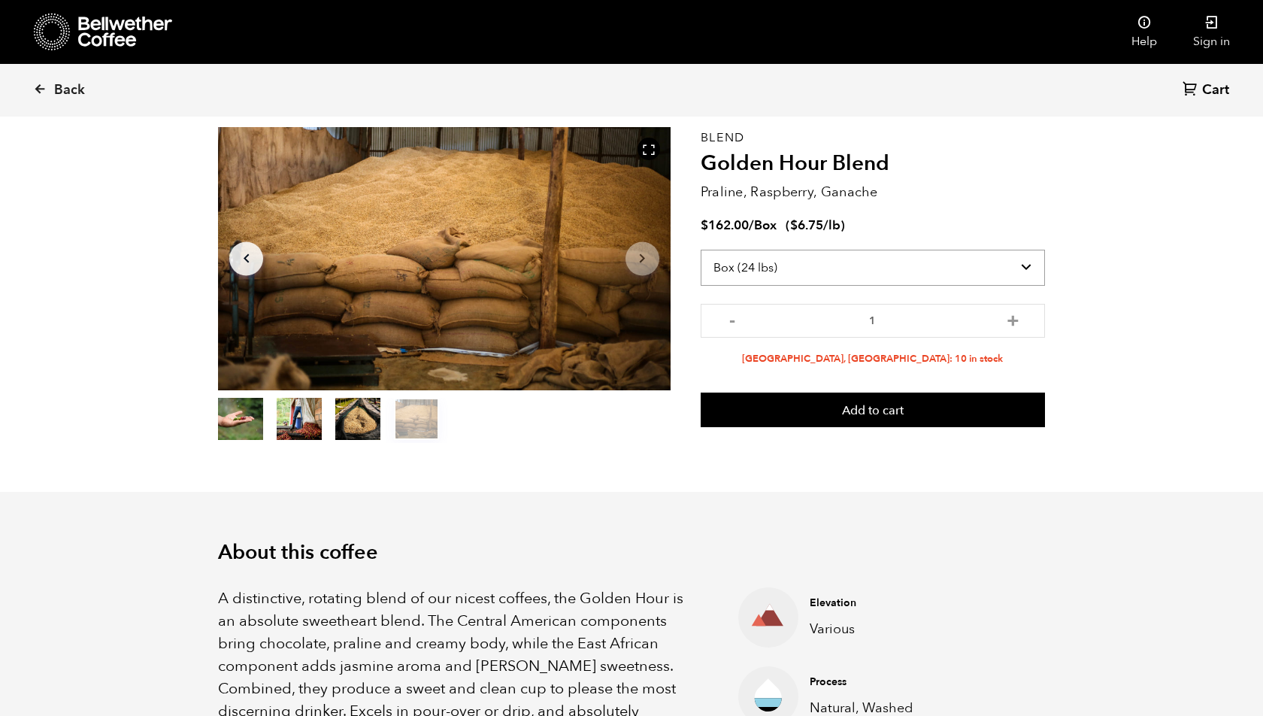
click at [914, 261] on select "Select size Bag (60kg) (132 lbs) Box (24 lbs)" at bounding box center [873, 268] width 344 height 36
select select
click at [701, 274] on select "Select size Bag (60kg) (132 lbs) Box (24 lbs)" at bounding box center [873, 268] width 344 height 36
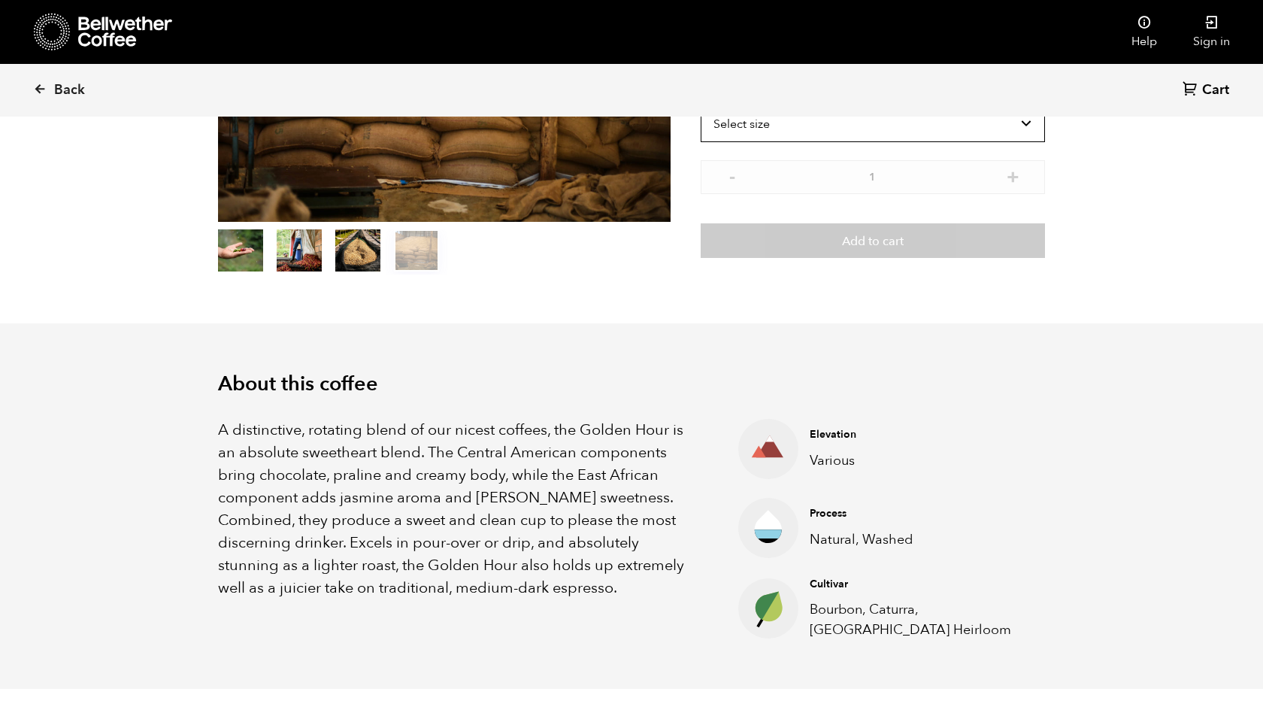
scroll to position [0, 0]
